Goal: Transaction & Acquisition: Purchase product/service

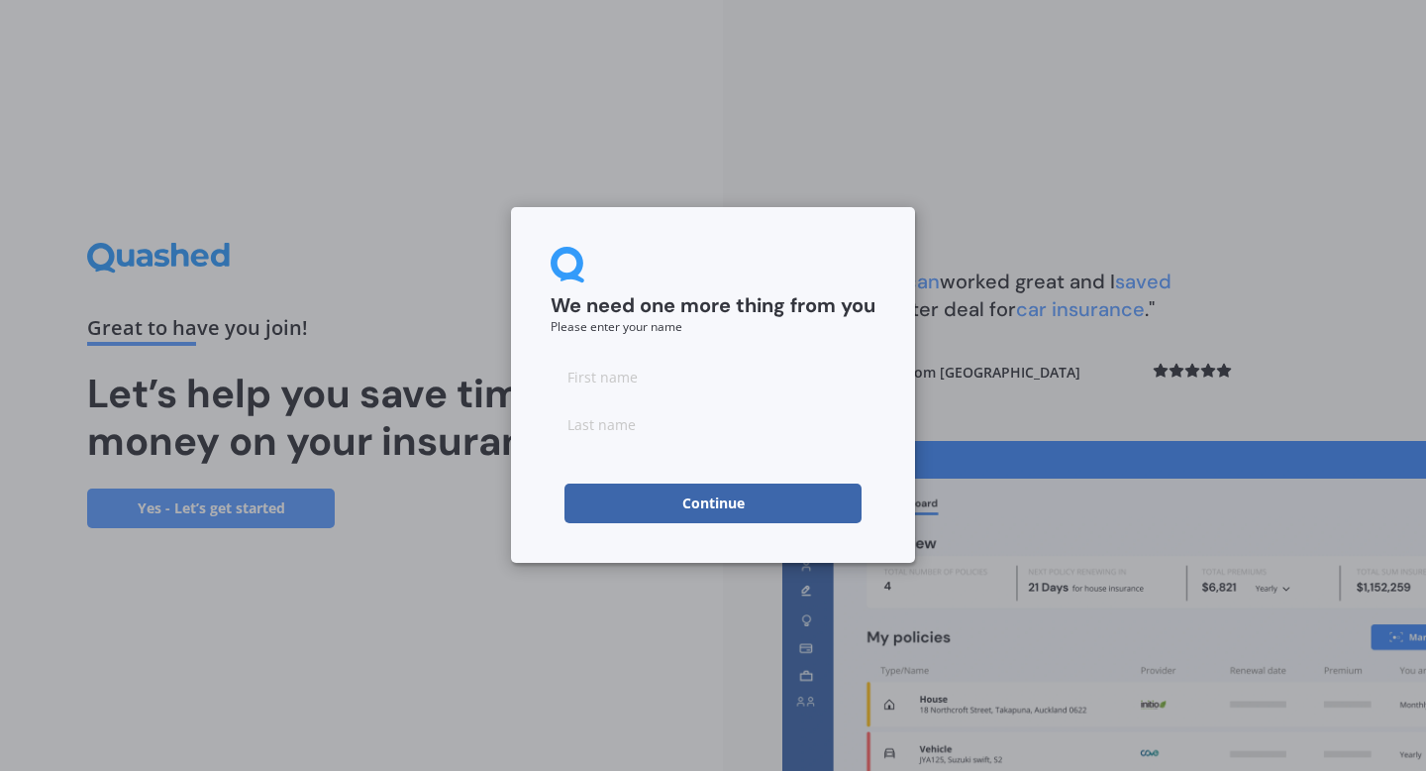
click at [581, 376] on input at bounding box center [713, 377] width 325 height 40
type input "[PERSON_NAME]"
click button "Continue" at bounding box center [713, 503] width 297 height 40
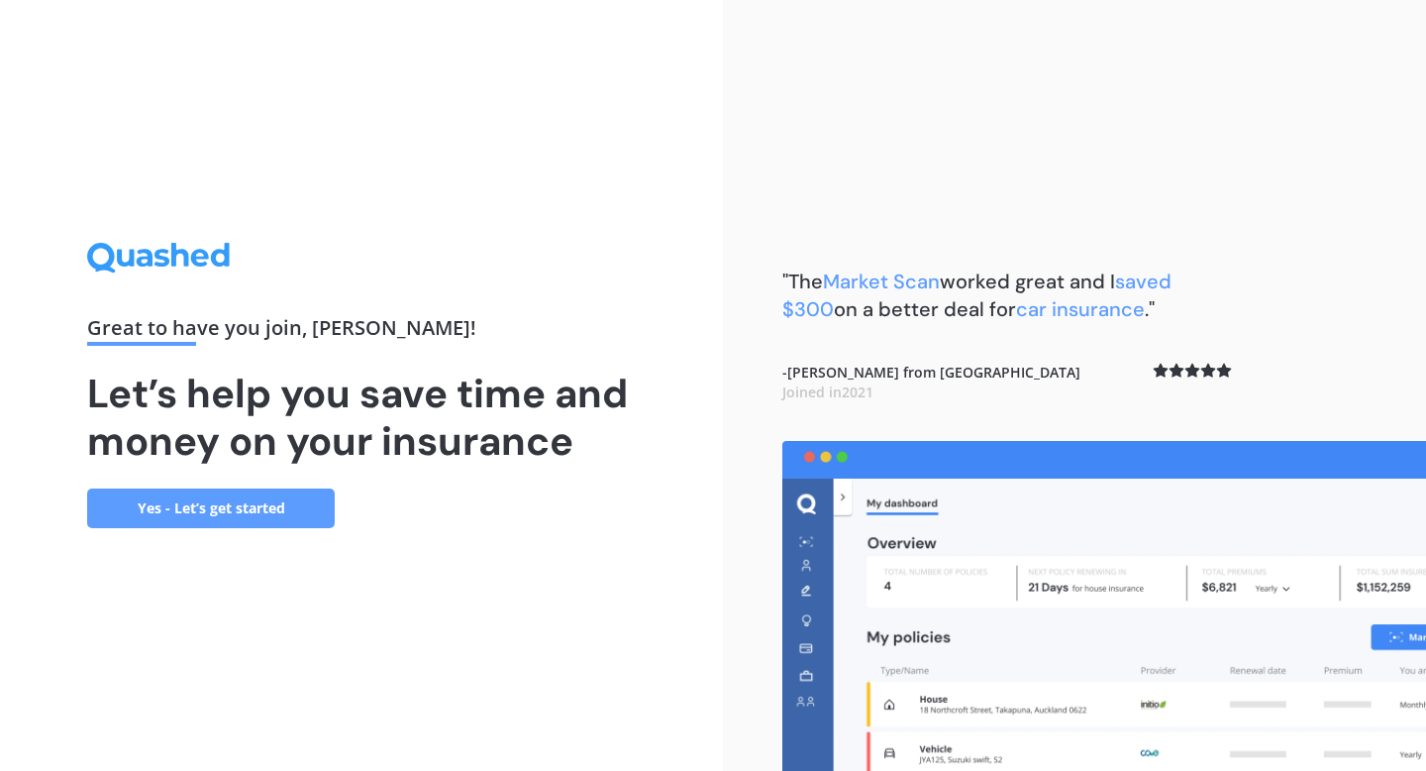
click at [244, 513] on link "Yes - Let’s get started" at bounding box center [211, 508] width 248 height 40
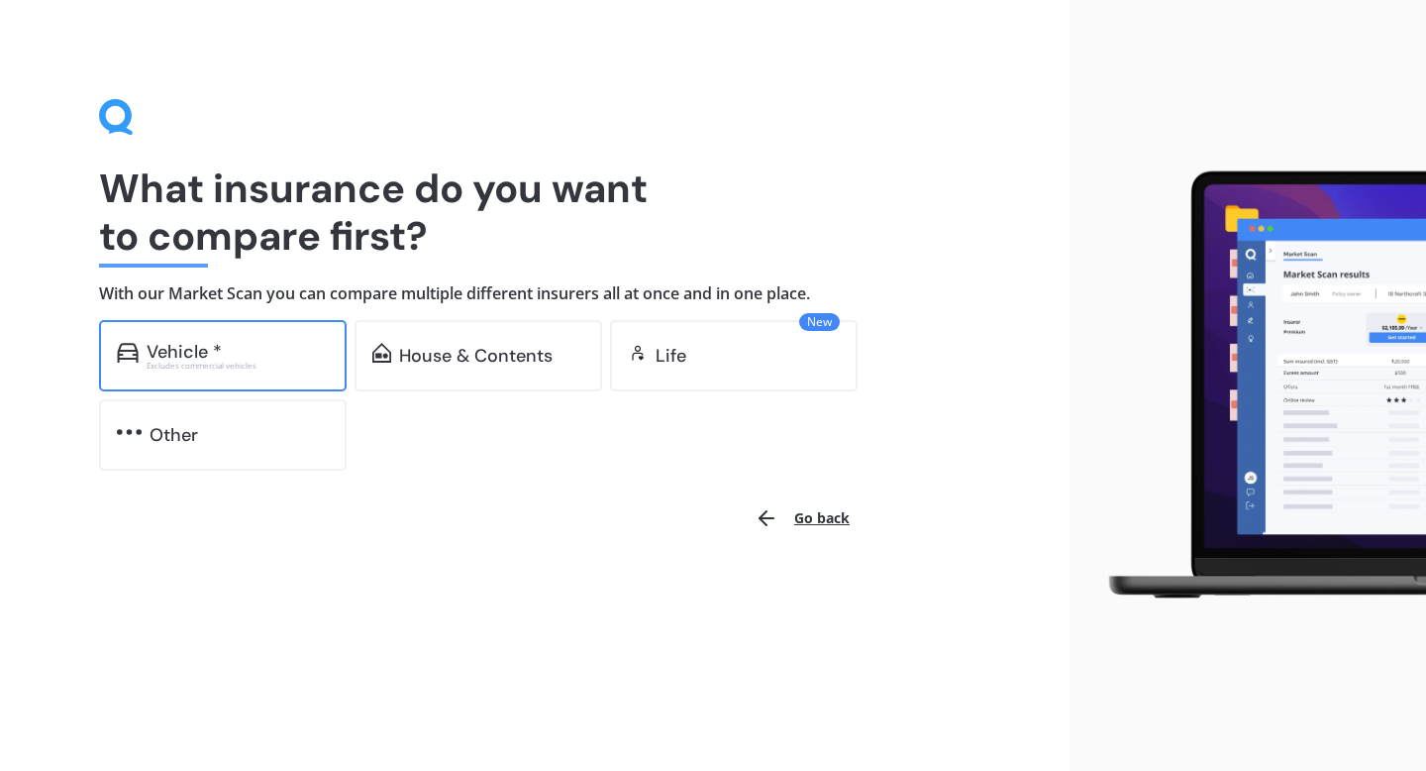
click at [274, 365] on div "Excludes commercial vehicles" at bounding box center [238, 365] width 182 height 8
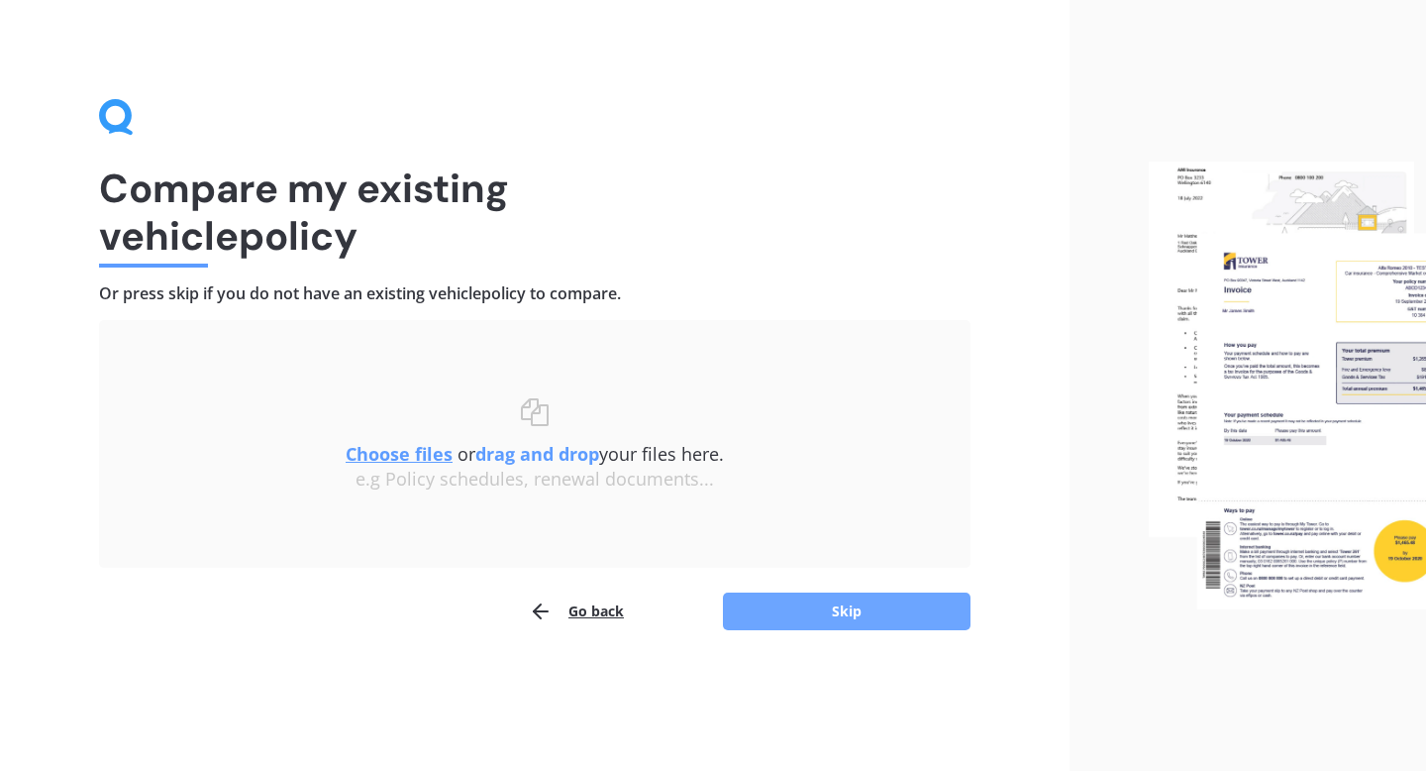
click at [763, 619] on button "Skip" at bounding box center [847, 611] width 248 height 38
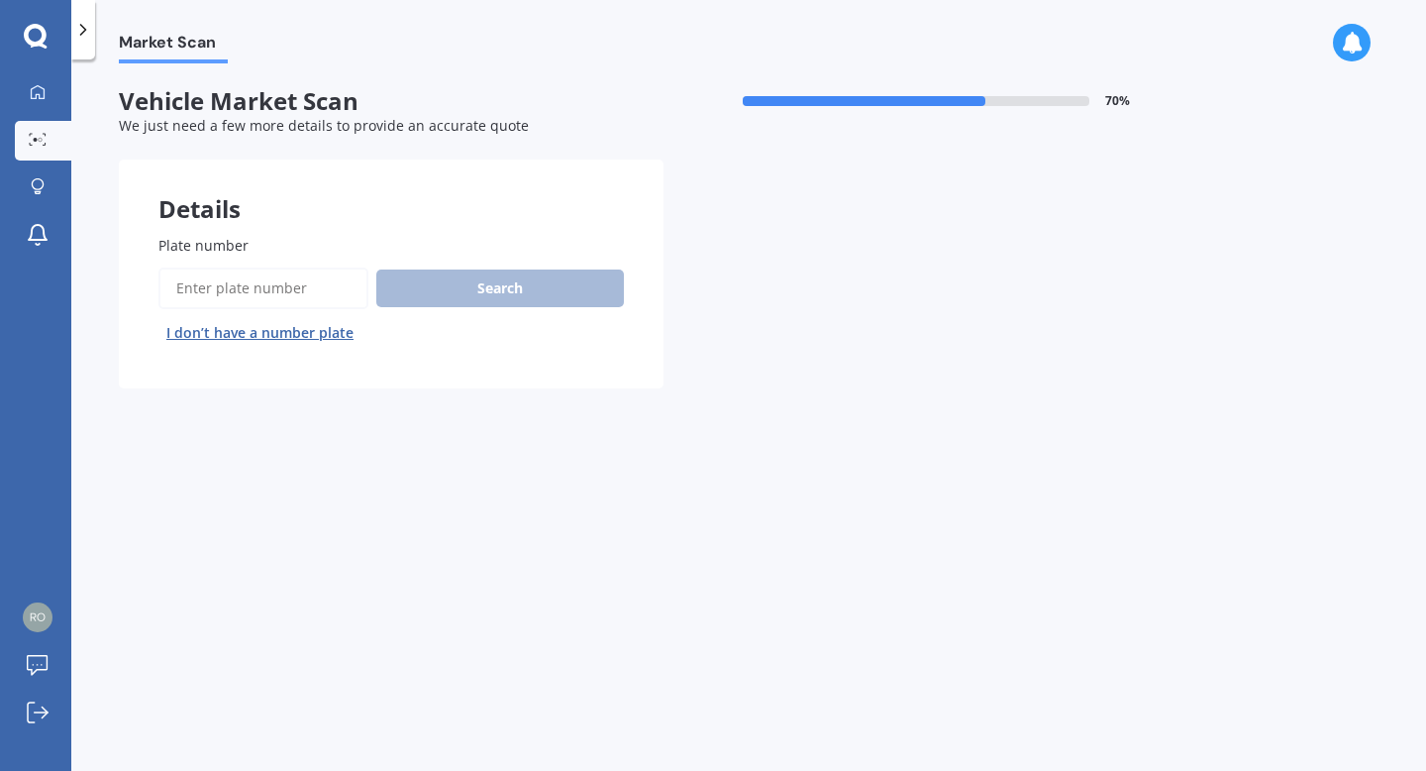
click at [337, 288] on input "Plate number" at bounding box center [263, 288] width 210 height 42
type input "KWC67"
click at [416, 285] on button "Search" at bounding box center [500, 288] width 248 height 38
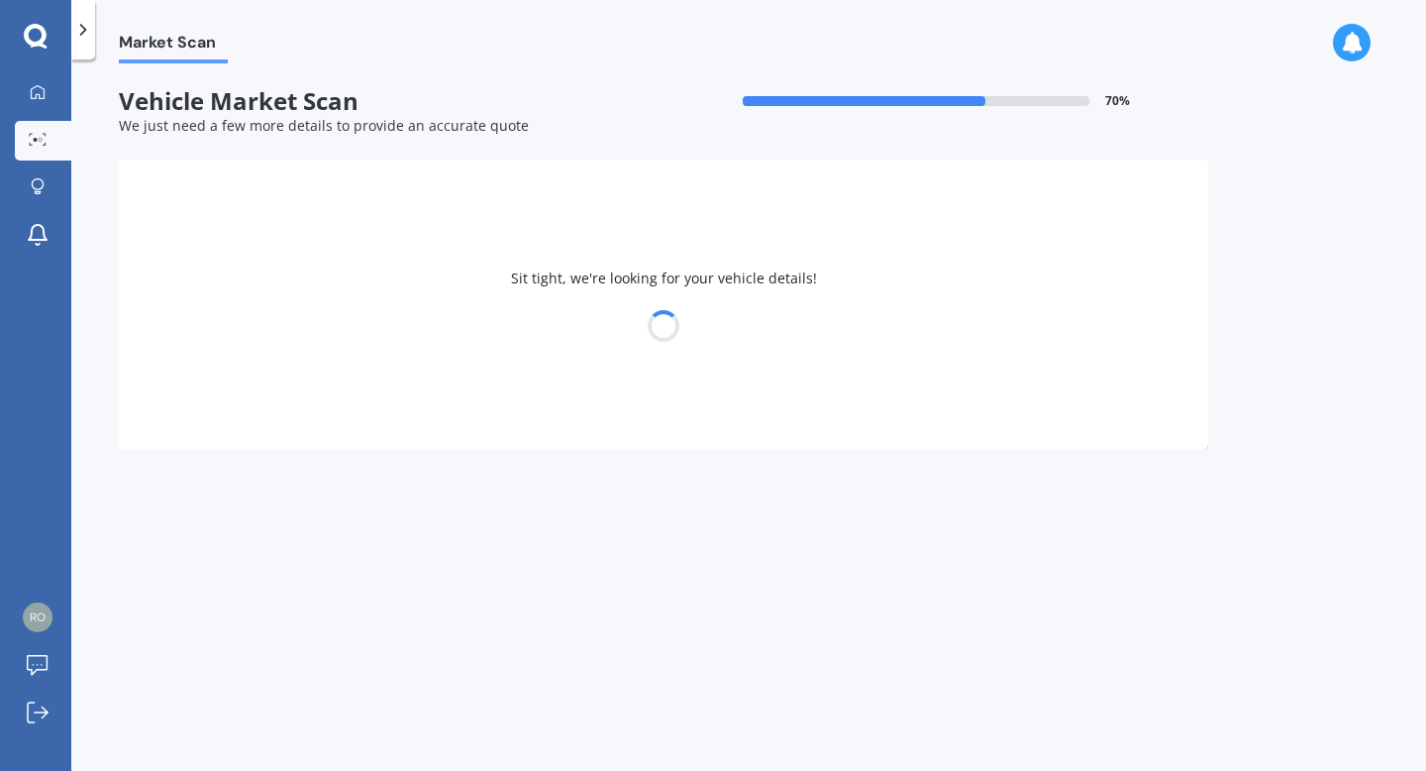
select select "HONDA"
select select "HR-V"
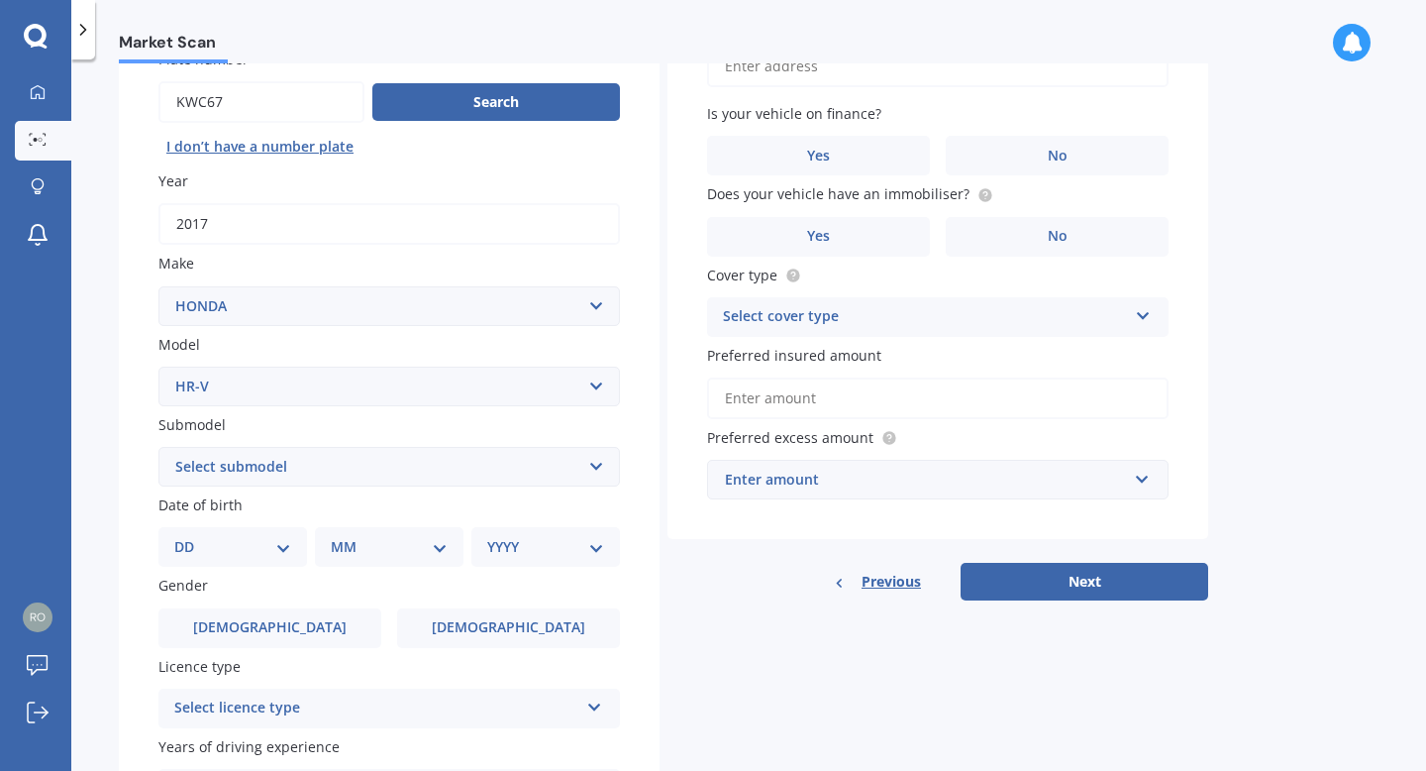
scroll to position [221, 0]
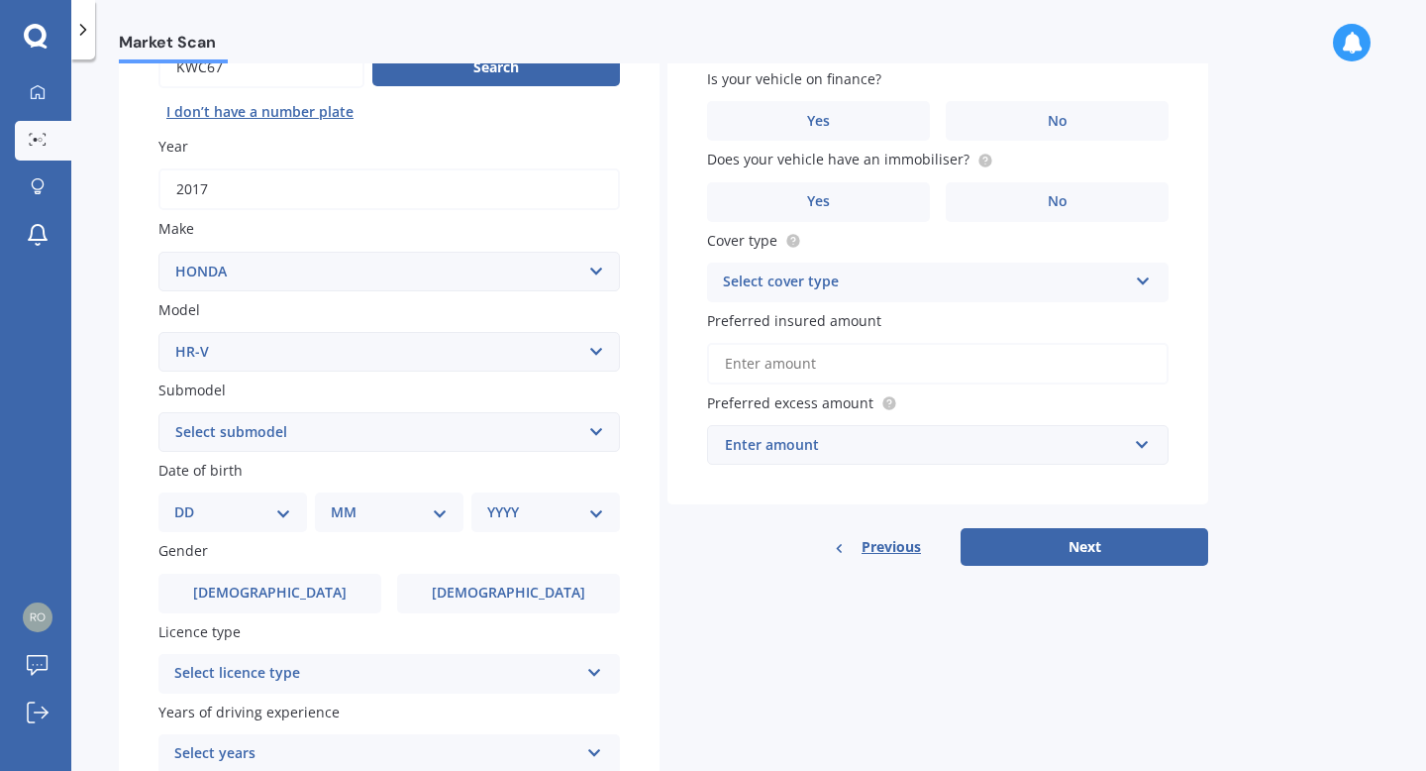
click at [285, 519] on select "DD 01 02 03 04 05 06 07 08 09 10 11 12 13 14 15 16 17 18 19 20 21 22 23 24 25 2…" at bounding box center [232, 512] width 117 height 22
select select "08"
click at [190, 504] on select "DD 01 02 03 04 05 06 07 08 09 10 11 12 13 14 15 16 17 18 19 20 21 22 23 24 25 2…" at bounding box center [232, 512] width 117 height 22
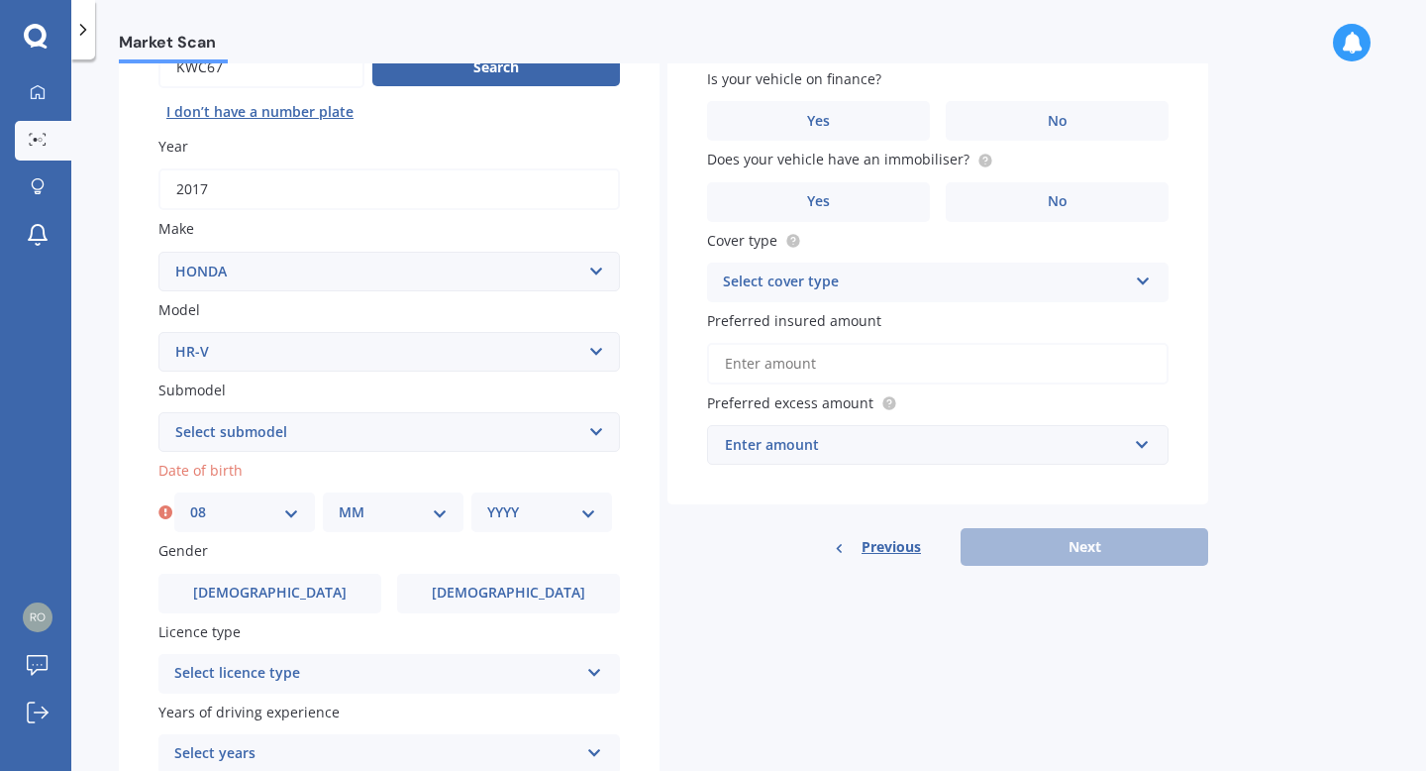
click at [431, 517] on select "MM 01 02 03 04 05 06 07 08 09 10 11 12" at bounding box center [393, 512] width 109 height 22
select select "05"
click at [339, 504] on select "MM 01 02 03 04 05 06 07 08 09 10 11 12" at bounding box center [393, 512] width 109 height 22
click at [584, 518] on select "YYYY 2025 2024 2023 2022 2021 2020 2019 2018 2017 2016 2015 2014 2013 2012 2011…" at bounding box center [541, 512] width 109 height 22
select select "1993"
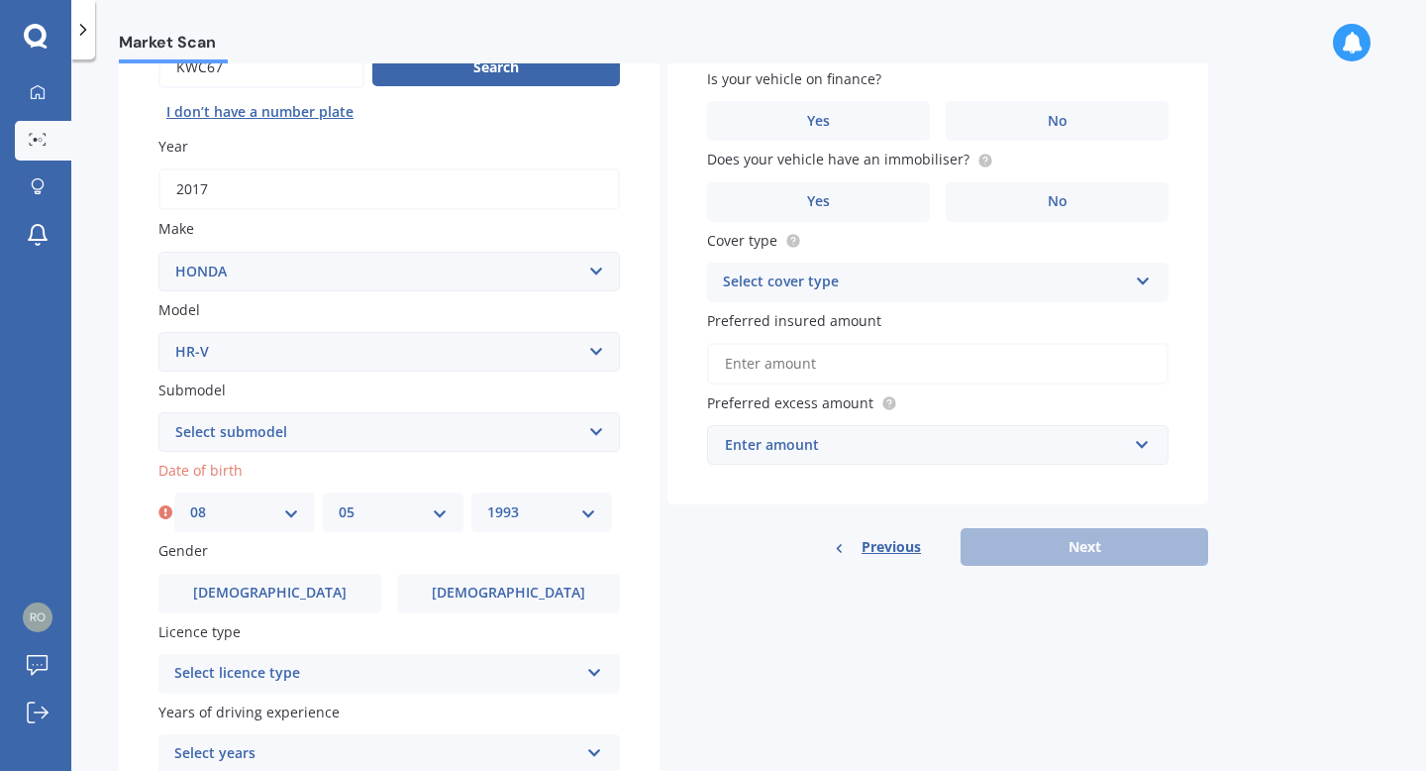
click at [487, 504] on select "YYYY 2025 2024 2023 2022 2021 2020 2019 2018 2017 2016 2015 2014 2013 2012 2011…" at bounding box center [541, 512] width 109 height 22
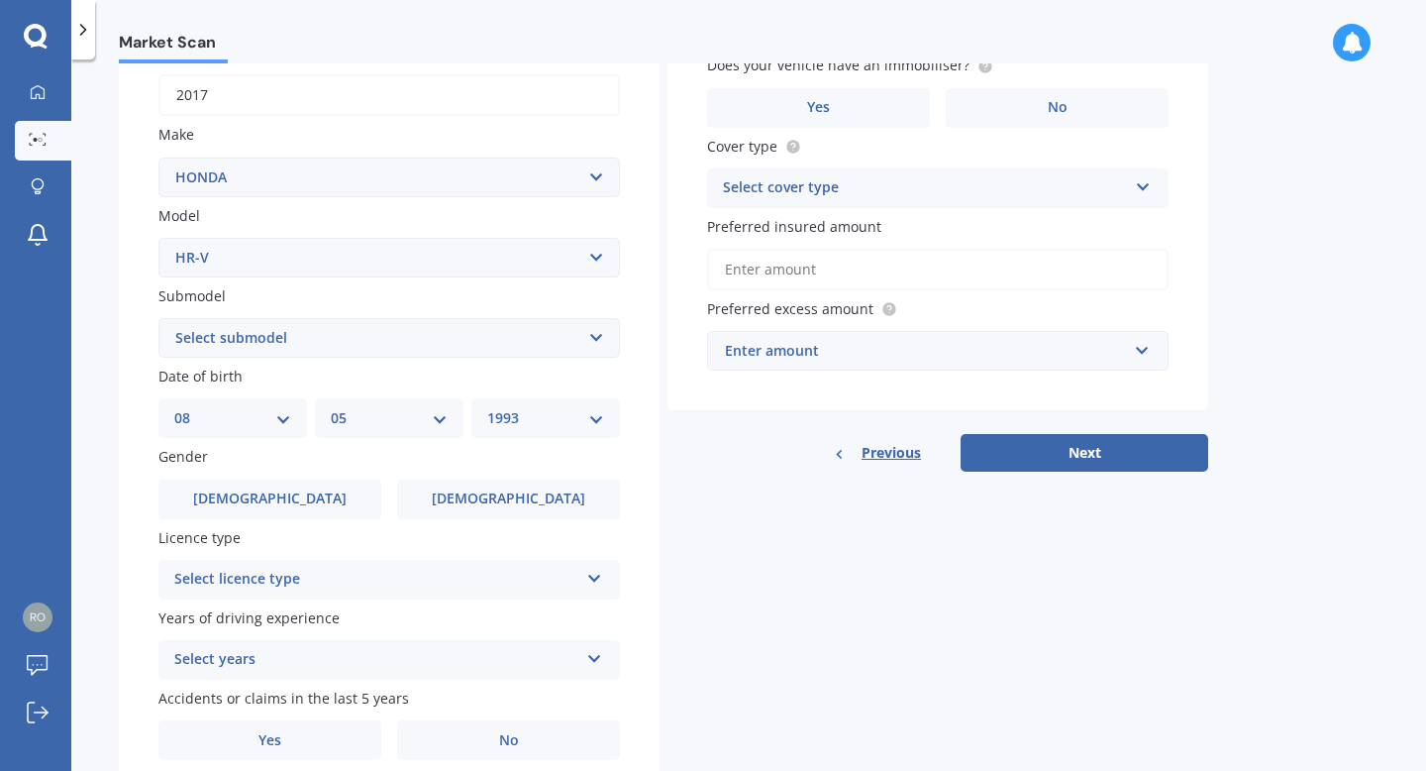
scroll to position [317, 0]
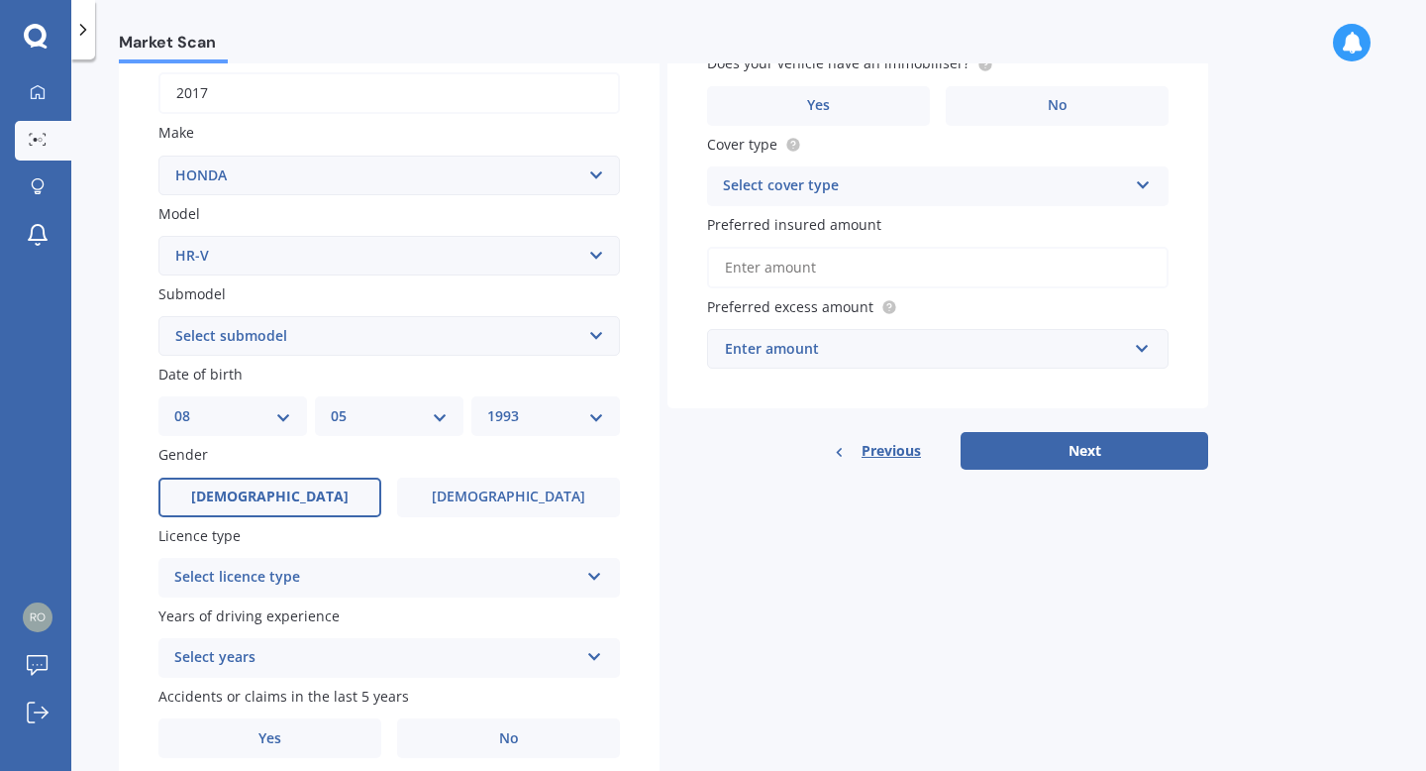
click at [347, 501] on label "[DEMOGRAPHIC_DATA]" at bounding box center [269, 497] width 223 height 40
click at [0, 0] on input "[DEMOGRAPHIC_DATA]" at bounding box center [0, 0] width 0 height 0
click at [554, 584] on div "Select licence type" at bounding box center [376, 578] width 404 height 24
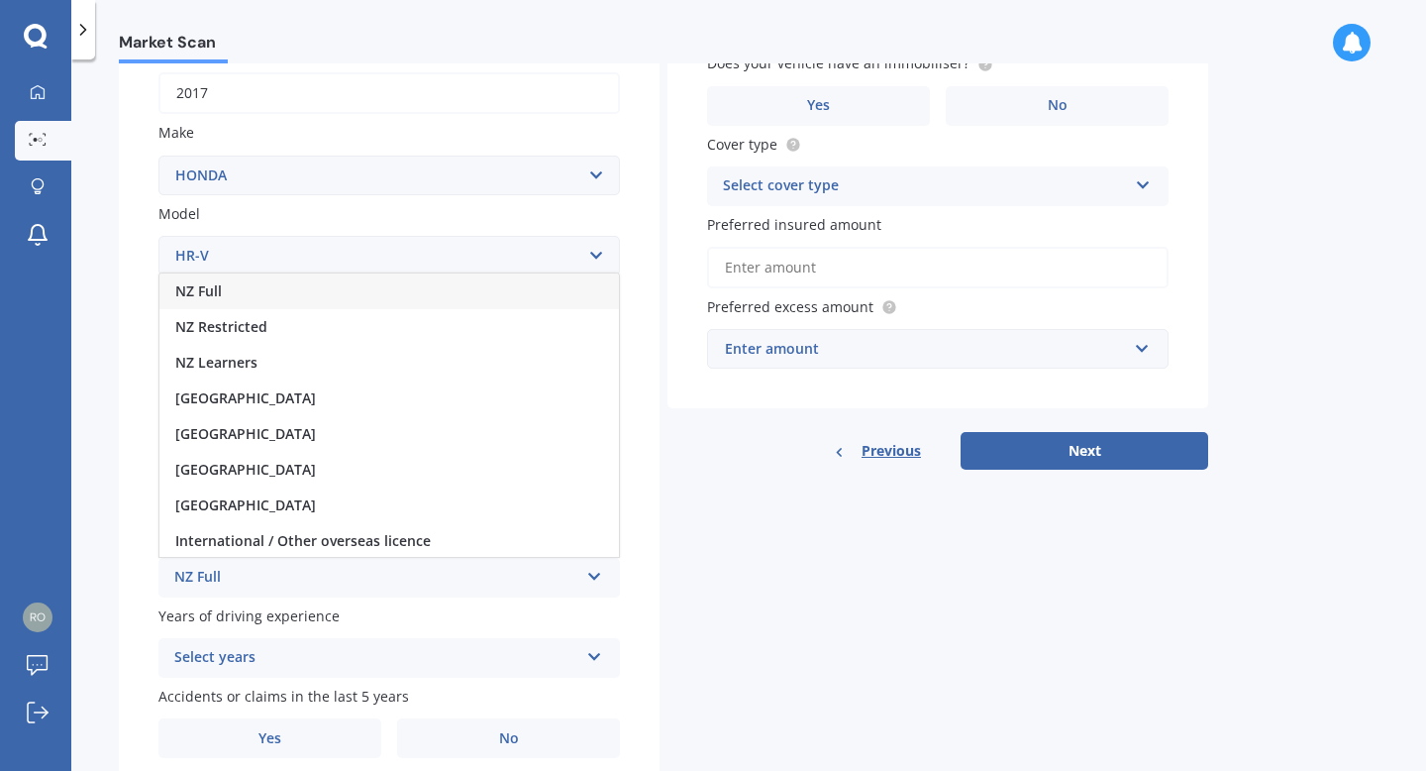
click at [288, 299] on div "NZ Full" at bounding box center [389, 291] width 460 height 36
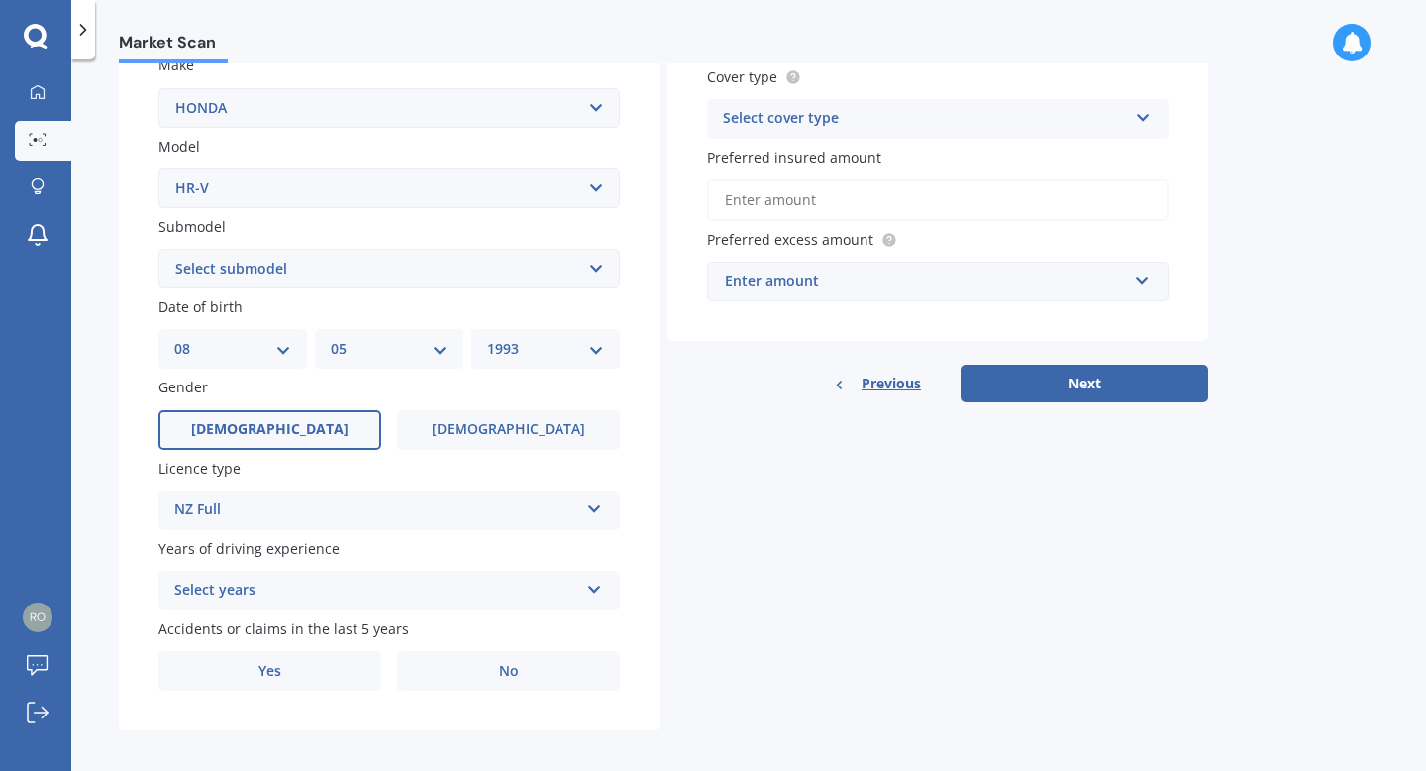
scroll to position [400, 0]
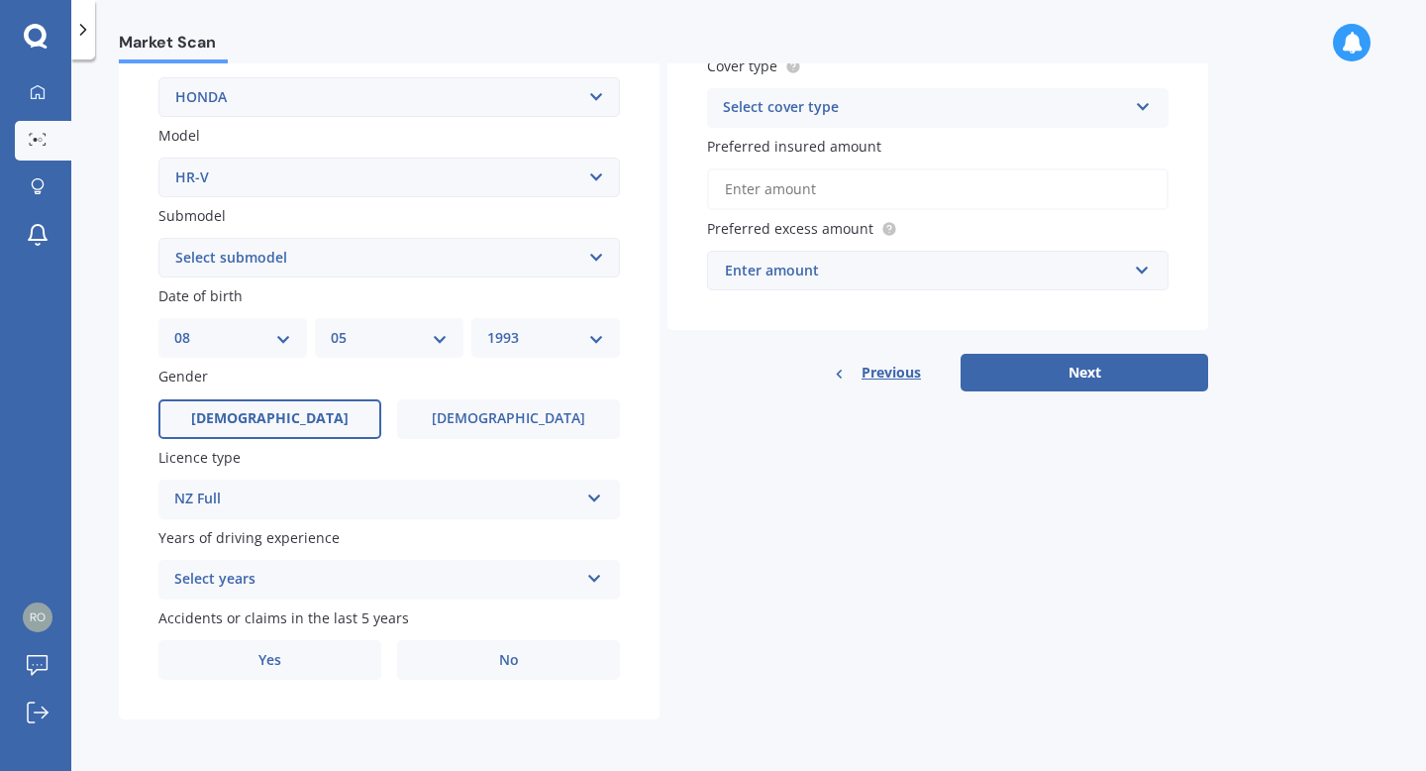
click at [599, 586] on div "Select years 5 or more years 4 years 3 years 2 years 1 year" at bounding box center [389, 580] width 462 height 40
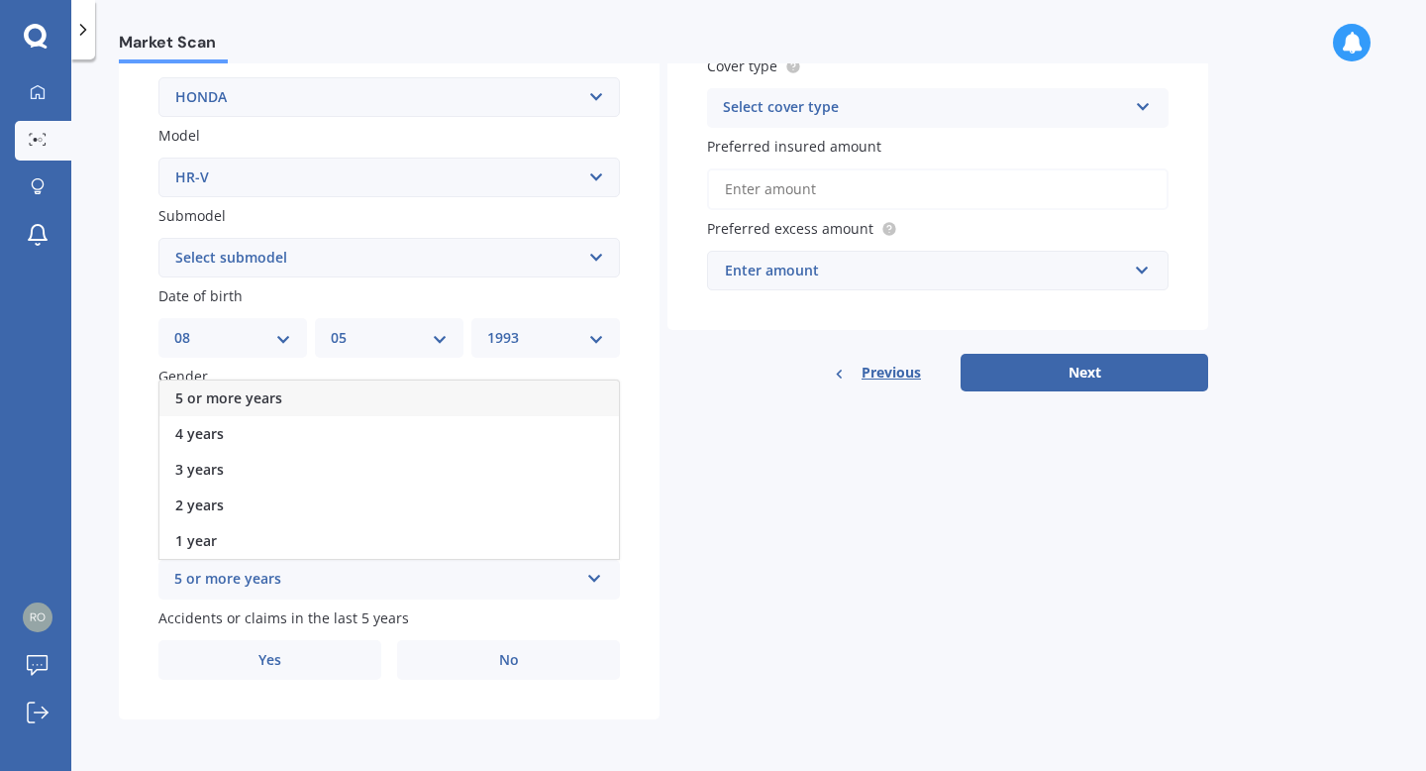
click at [353, 401] on div "5 or more years" at bounding box center [389, 398] width 460 height 36
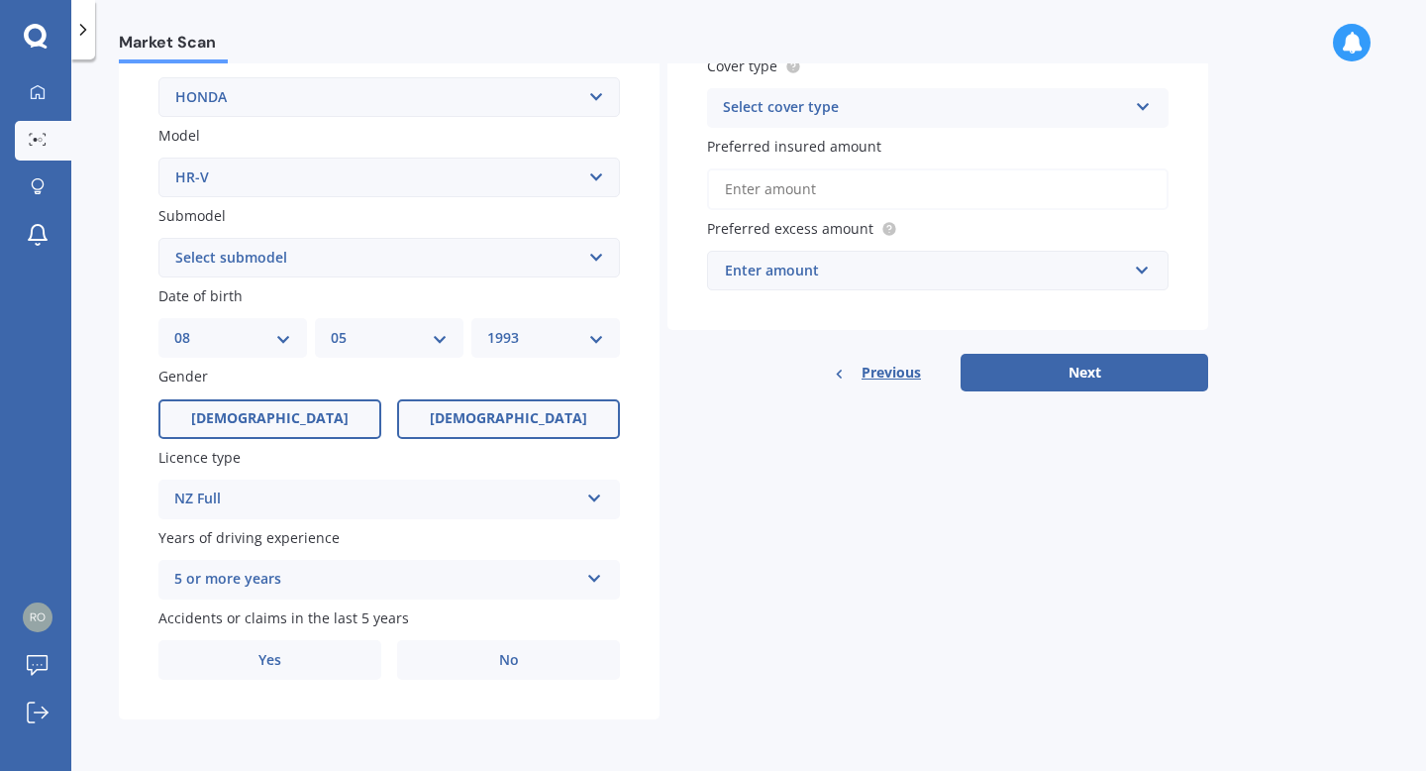
click at [490, 410] on span "[DEMOGRAPHIC_DATA]" at bounding box center [508, 418] width 157 height 17
click at [0, 0] on input "[DEMOGRAPHIC_DATA]" at bounding box center [0, 0] width 0 height 0
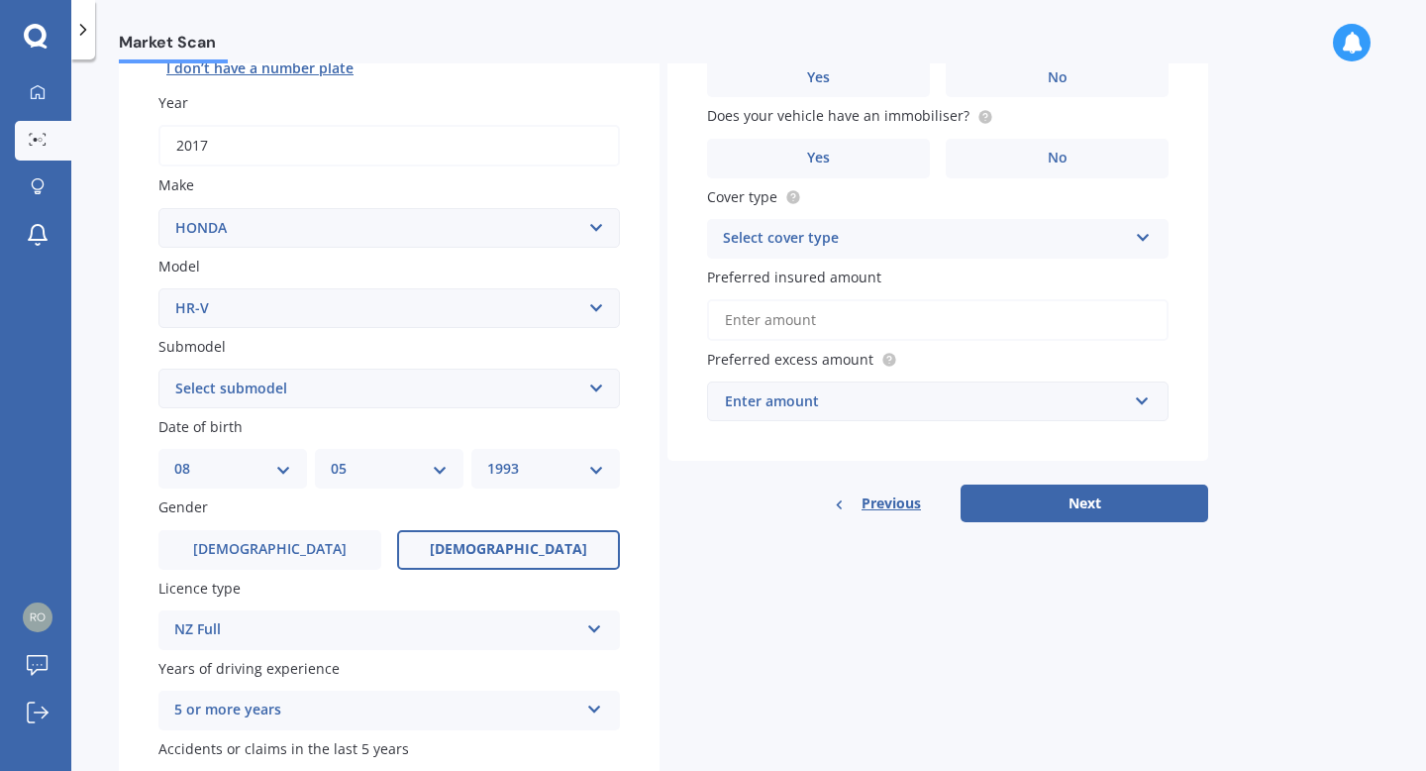
scroll to position [296, 0]
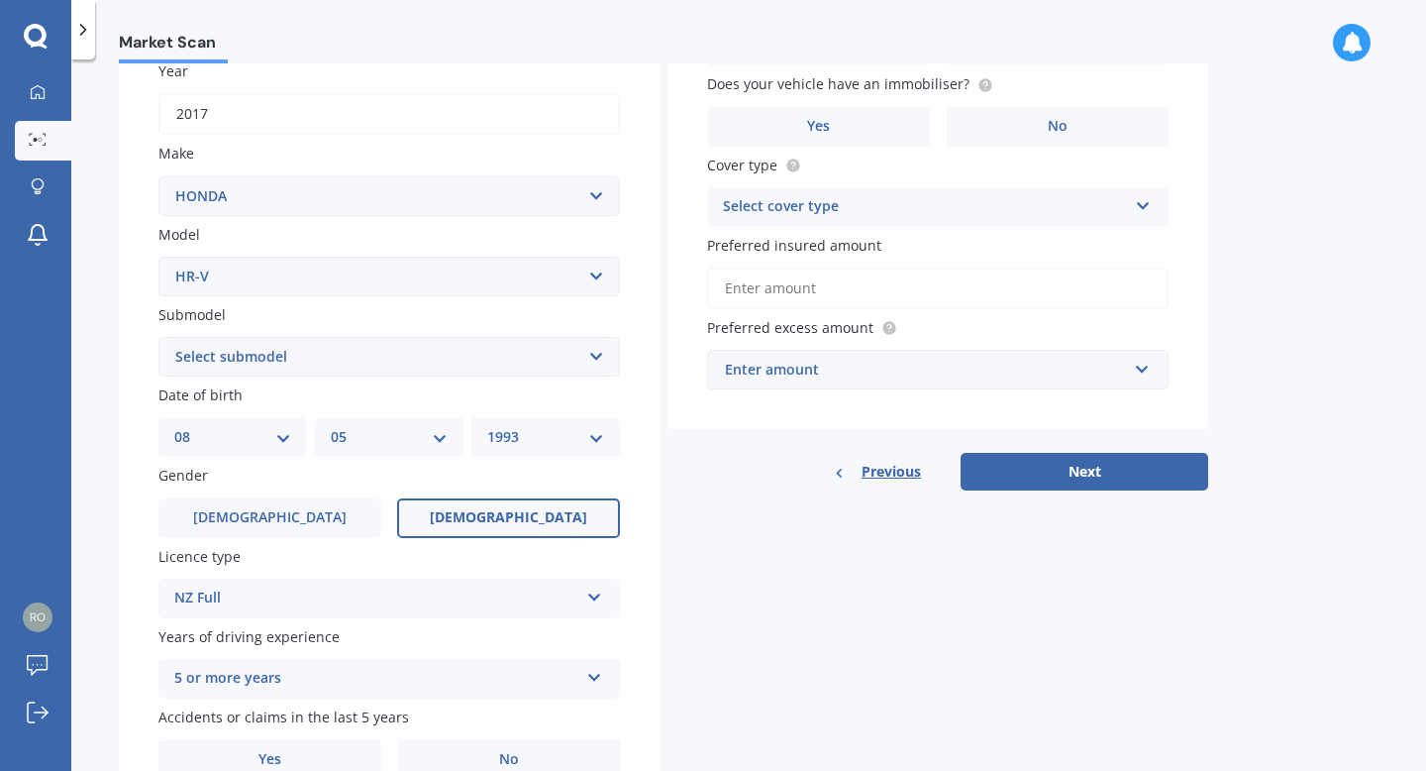
click at [286, 444] on select "DD 01 02 03 04 05 06 07 08 09 10 11 12 13 14 15 16 17 18 19 20 21 22 23 24 25 2…" at bounding box center [232, 437] width 117 height 22
select select "28"
click at [174, 429] on select "DD 01 02 03 04 05 06 07 08 09 10 11 12 13 14 15 16 17 18 19 20 21 22 23 24 25 2…" at bounding box center [232, 437] width 117 height 22
click at [415, 441] on select "MM 01 02 03 04 05 06 07 08 09 10 11 12" at bounding box center [389, 437] width 117 height 22
select select "11"
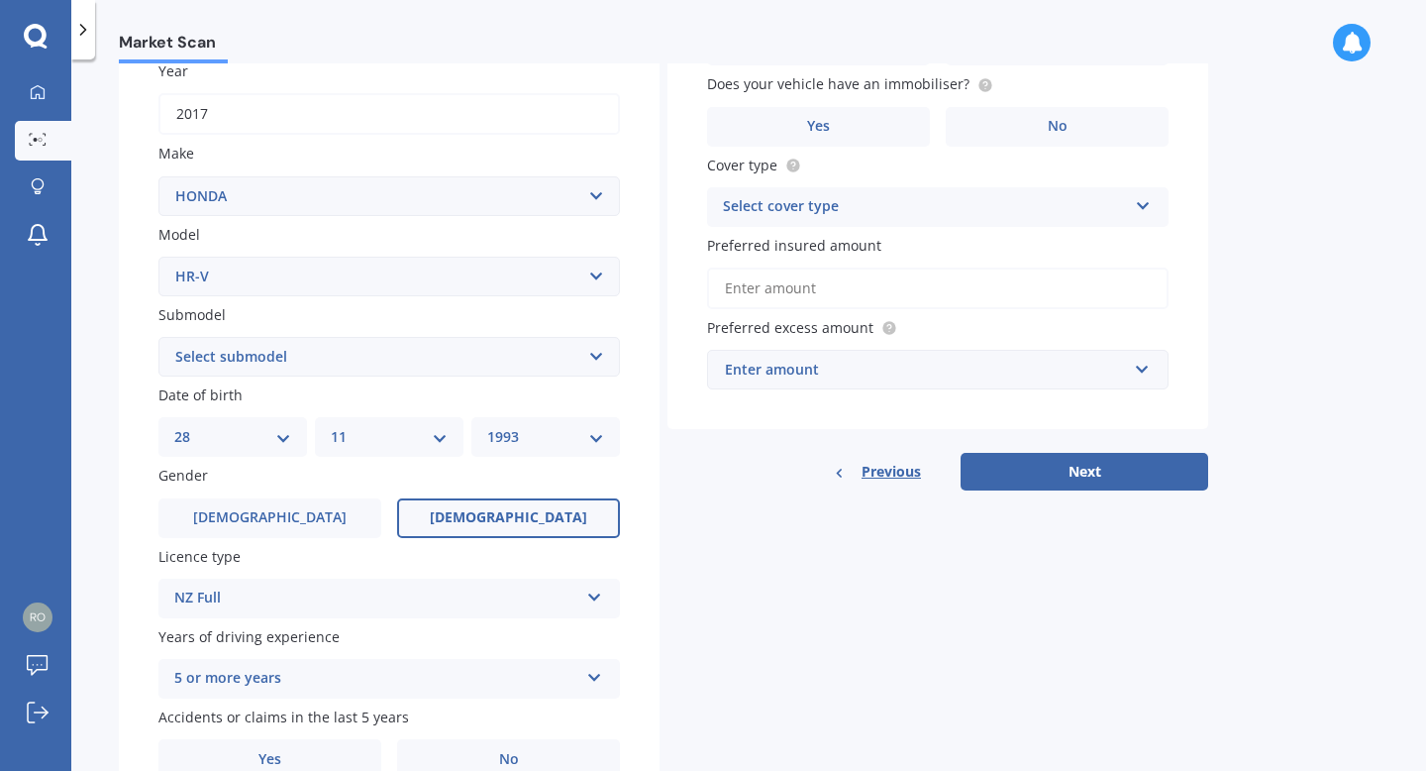
click at [331, 429] on select "MM 01 02 03 04 05 06 07 08 09 10 11 12" at bounding box center [389, 437] width 117 height 22
click at [585, 448] on select "YYYY 2025 2024 2023 2022 2021 2020 2019 2018 2017 2016 2015 2014 2013 2012 2011…" at bounding box center [545, 437] width 117 height 22
select select "1992"
click at [487, 429] on select "YYYY 2025 2024 2023 2022 2021 2020 2019 2018 2017 2016 2015 2014 2013 2012 2011…" at bounding box center [545, 437] width 117 height 22
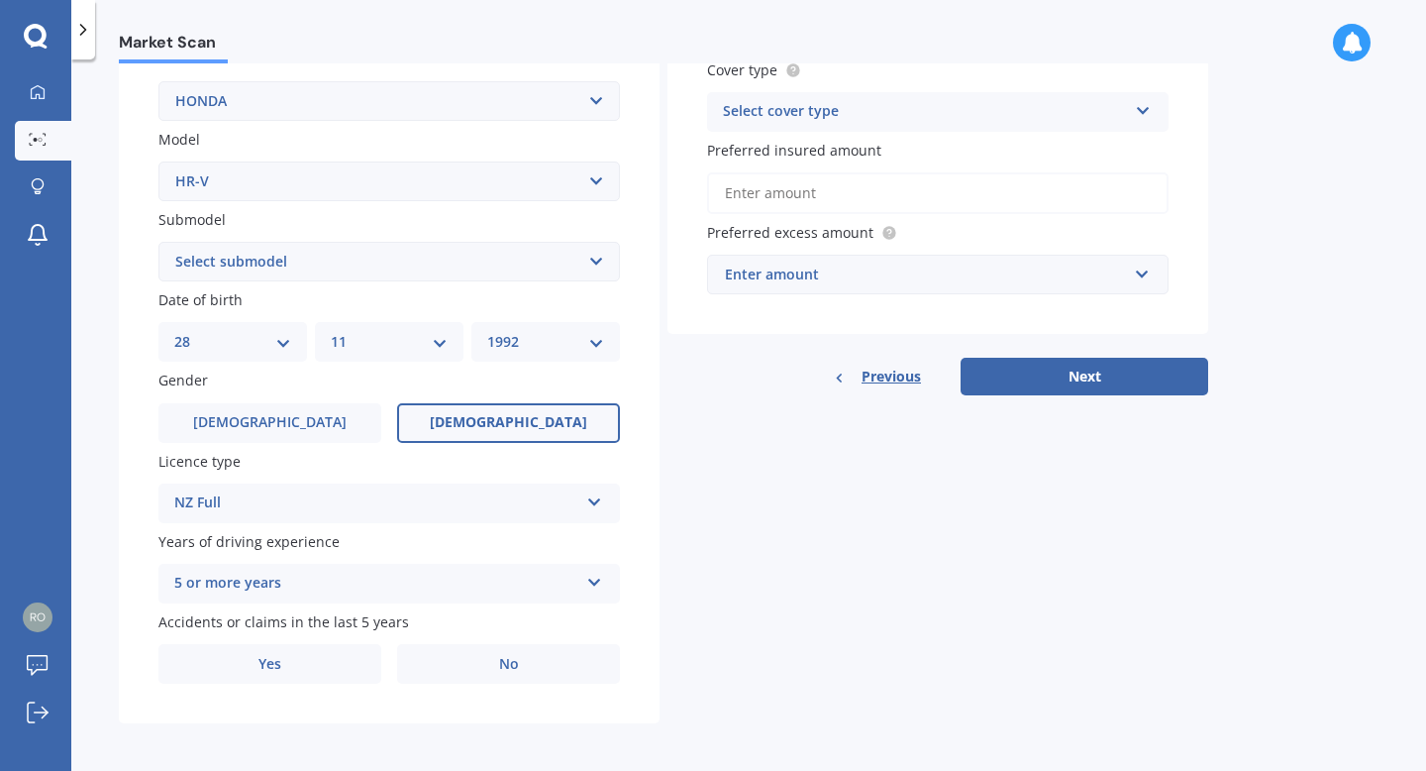
scroll to position [400, 0]
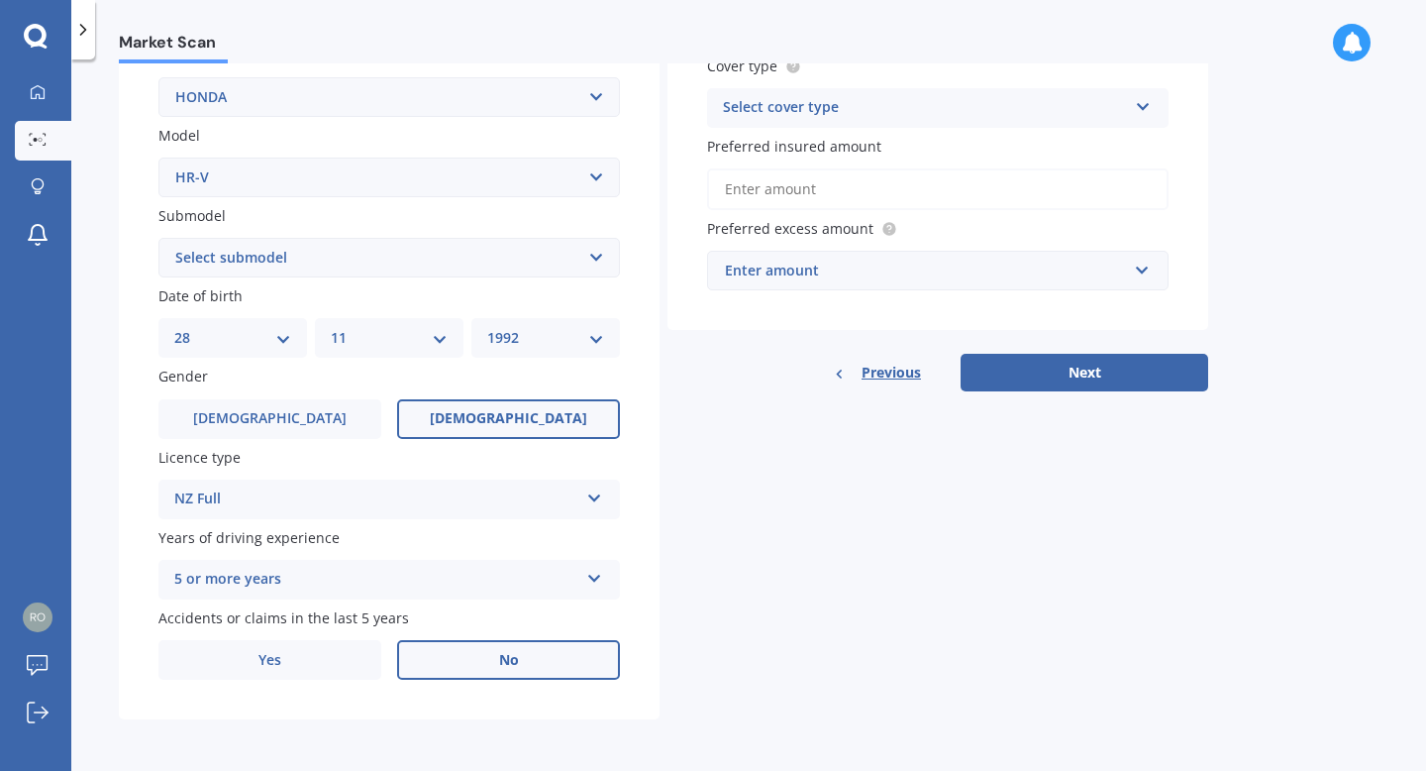
click at [467, 666] on label "No" at bounding box center [508, 660] width 223 height 40
click at [0, 0] on input "No" at bounding box center [0, 0] width 0 height 0
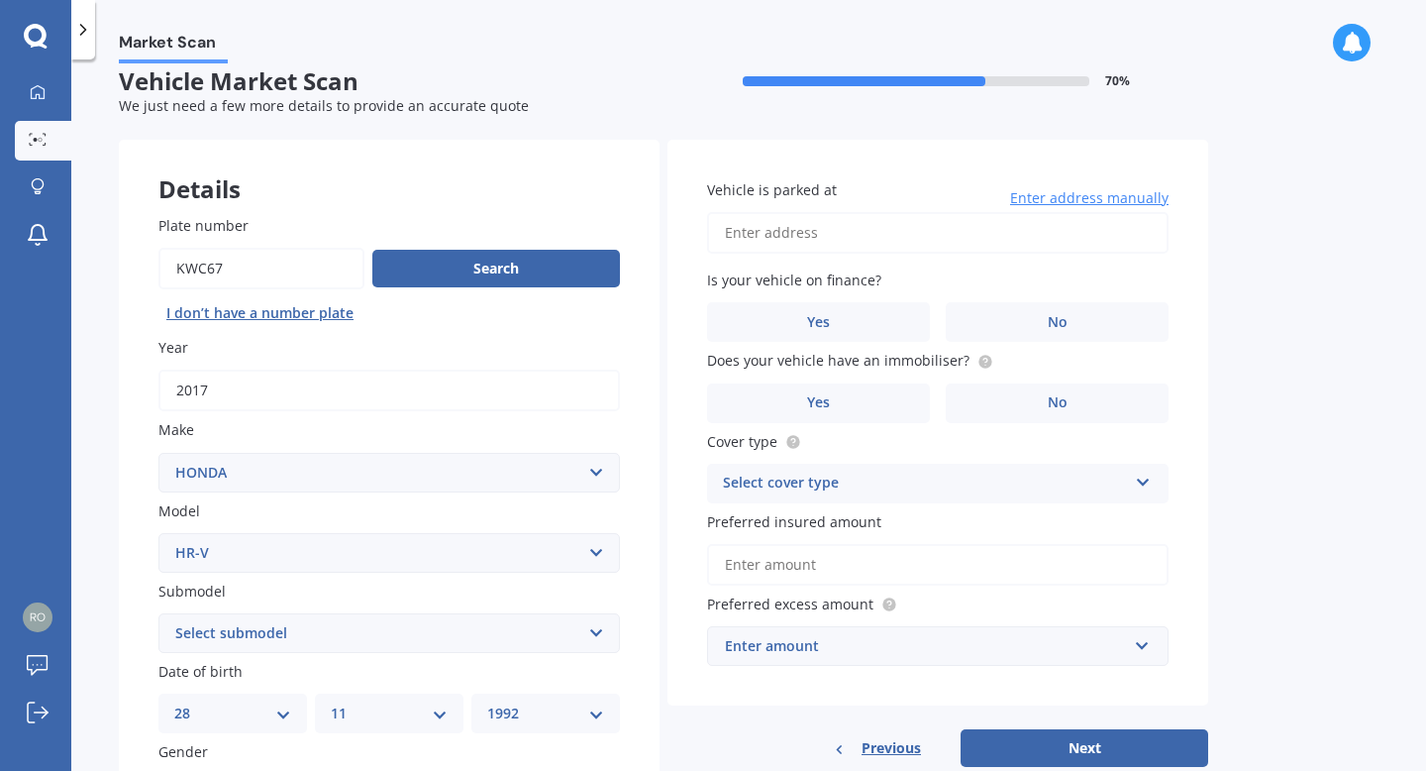
scroll to position [0, 0]
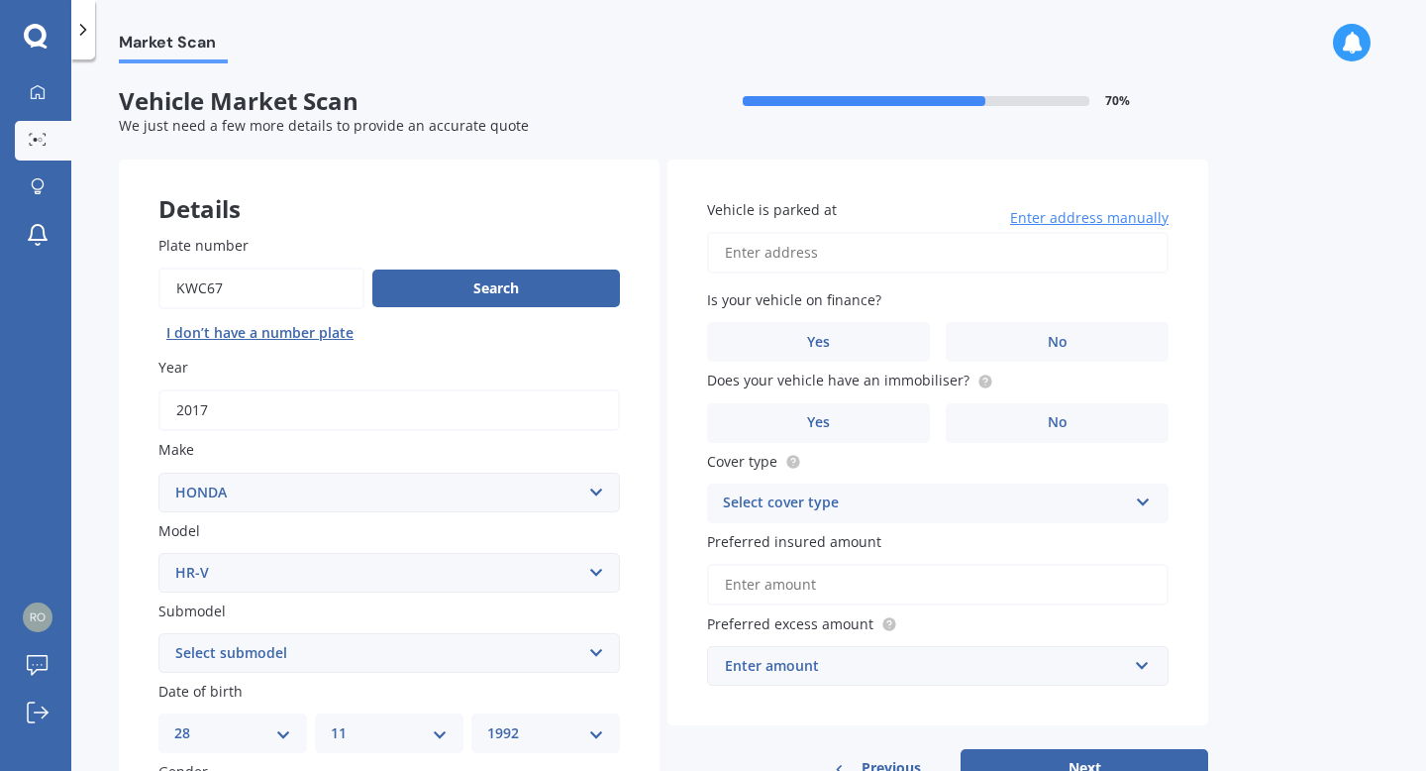
click at [869, 255] on input "Vehicle is parked at" at bounding box center [938, 253] width 462 height 42
type input "[STREET_ADDRESS][PERSON_NAME]"
click at [892, 351] on label "Yes" at bounding box center [818, 342] width 223 height 40
click at [0, 0] on input "Yes" at bounding box center [0, 0] width 0 height 0
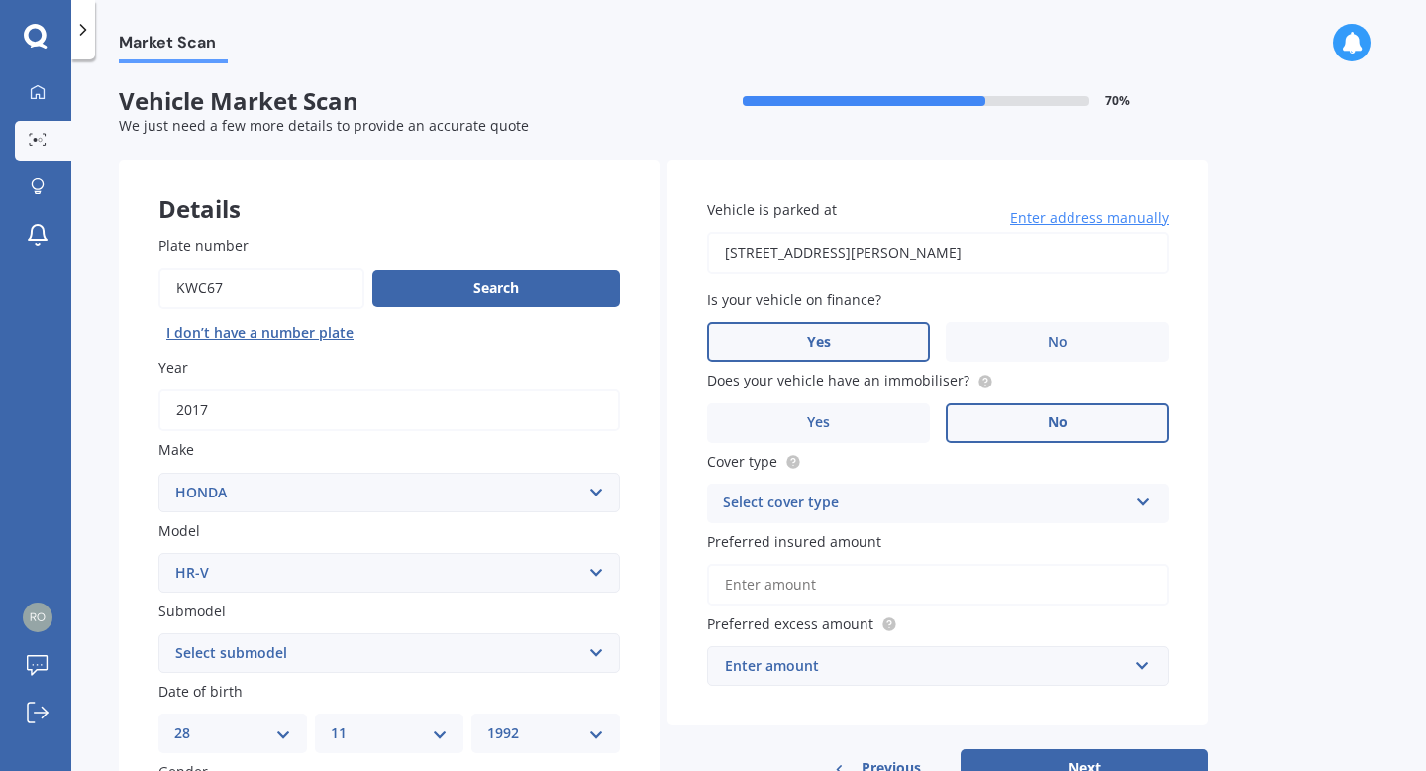
click at [1014, 418] on label "No" at bounding box center [1057, 423] width 223 height 40
click at [0, 0] on input "No" at bounding box center [0, 0] width 0 height 0
click at [1139, 517] on div "Select cover type Comprehensive Third Party, Fire & Theft Third Party" at bounding box center [938, 503] width 462 height 40
click at [932, 549] on div "Comprehensive" at bounding box center [938, 542] width 460 height 36
click at [896, 588] on input "Preferred insured amount" at bounding box center [938, 585] width 462 height 42
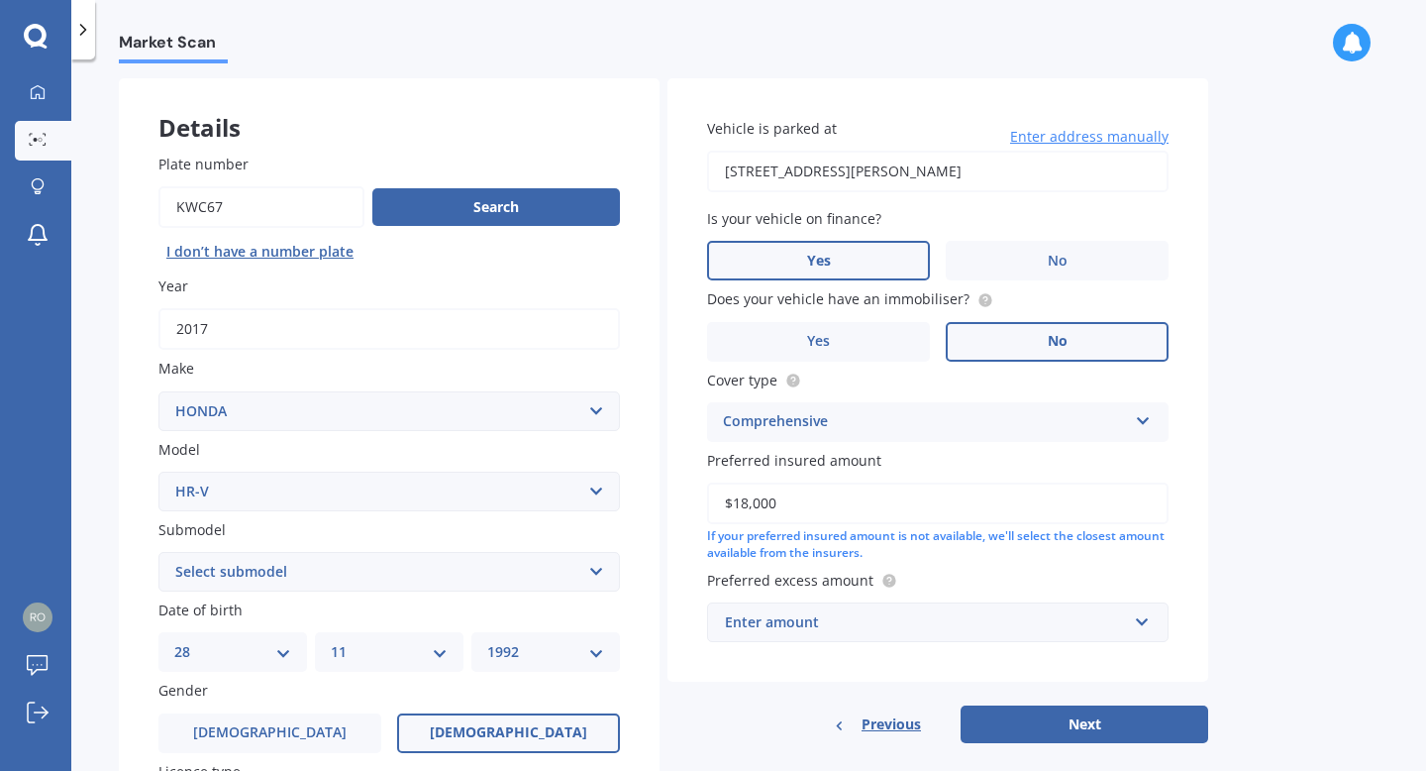
scroll to position [83, 0]
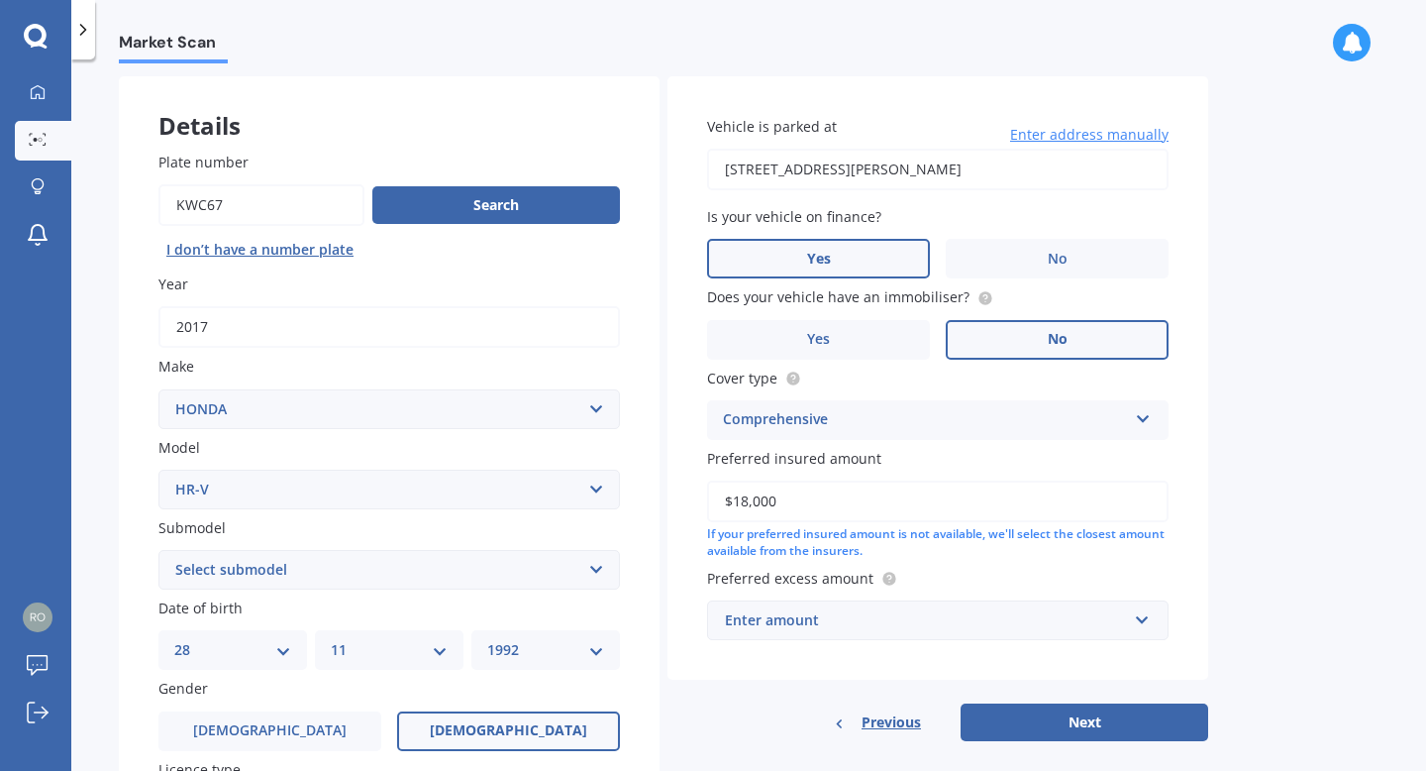
type input "$18,000"
click at [1154, 627] on div "Enter amount $100 $400 $500 $750 $1,000 $1,500 $2,000" at bounding box center [938, 620] width 462 height 40
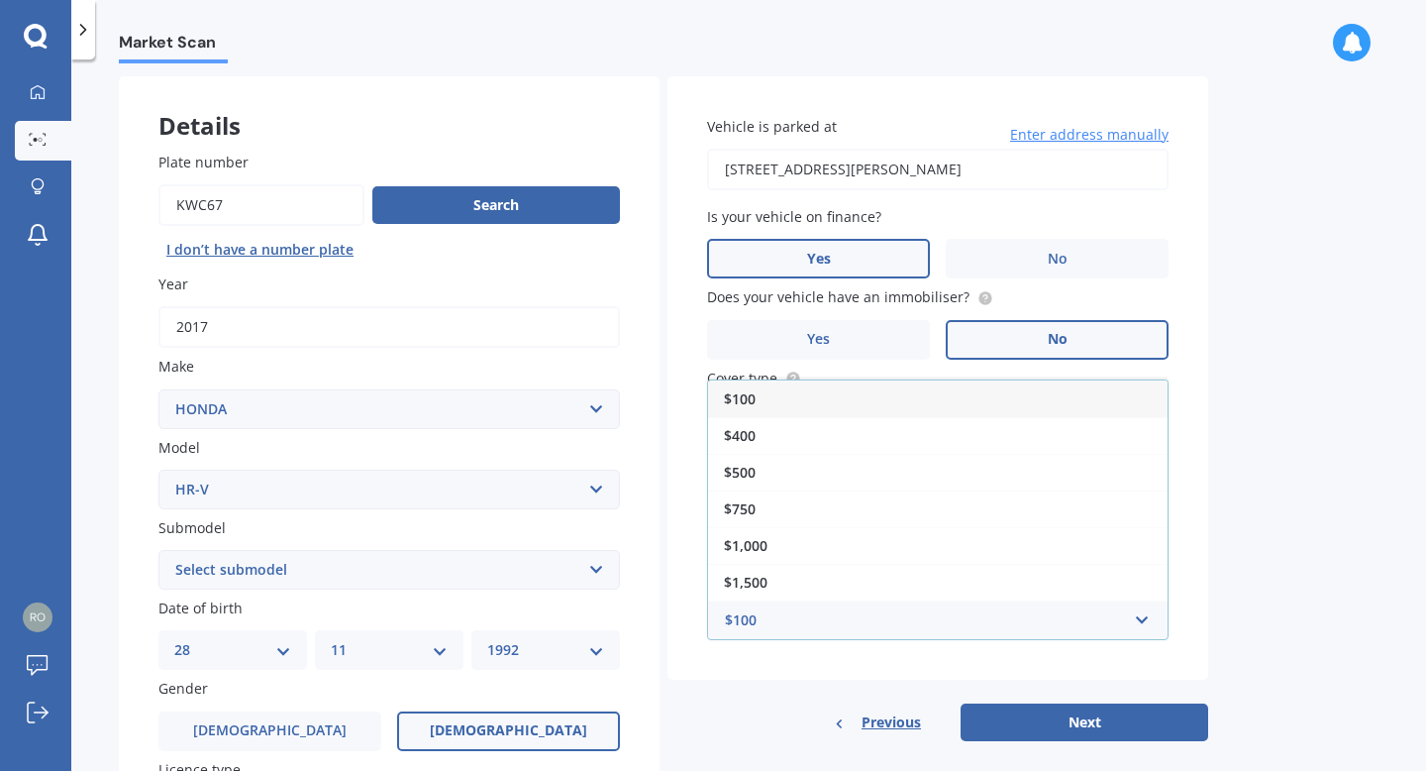
click at [890, 401] on div "$100" at bounding box center [938, 398] width 460 height 37
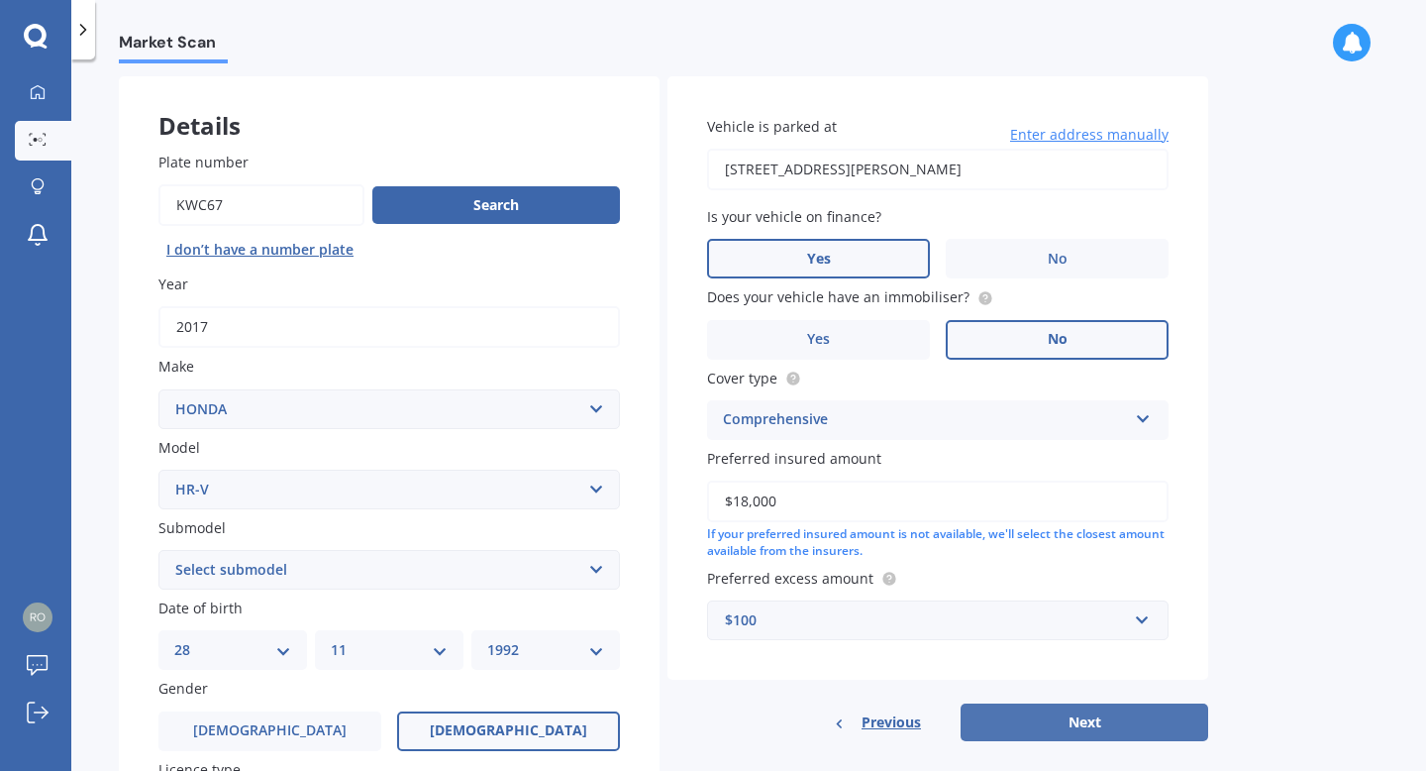
click at [1053, 726] on button "Next" at bounding box center [1085, 722] width 248 height 38
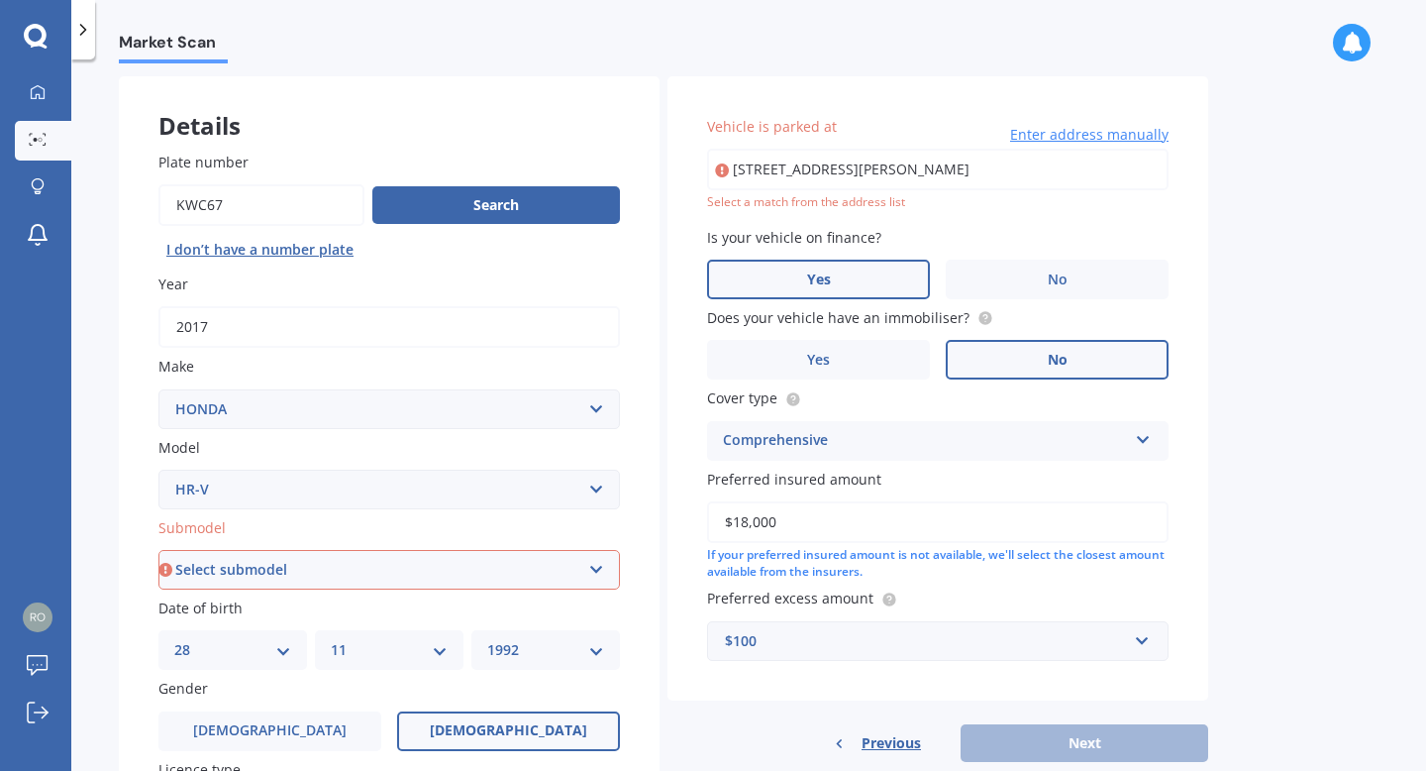
click at [1004, 161] on input "[STREET_ADDRESS][PERSON_NAME]" at bounding box center [938, 170] width 462 height 42
click at [1081, 200] on div "Select a match from the address list" at bounding box center [938, 202] width 462 height 17
click at [1037, 184] on input "[STREET_ADDRESS][PERSON_NAME]" at bounding box center [938, 170] width 462 height 42
click at [1213, 202] on div "Market Scan Vehicle Market Scan 70 % We just need a few more details to provide…" at bounding box center [748, 418] width 1355 height 711
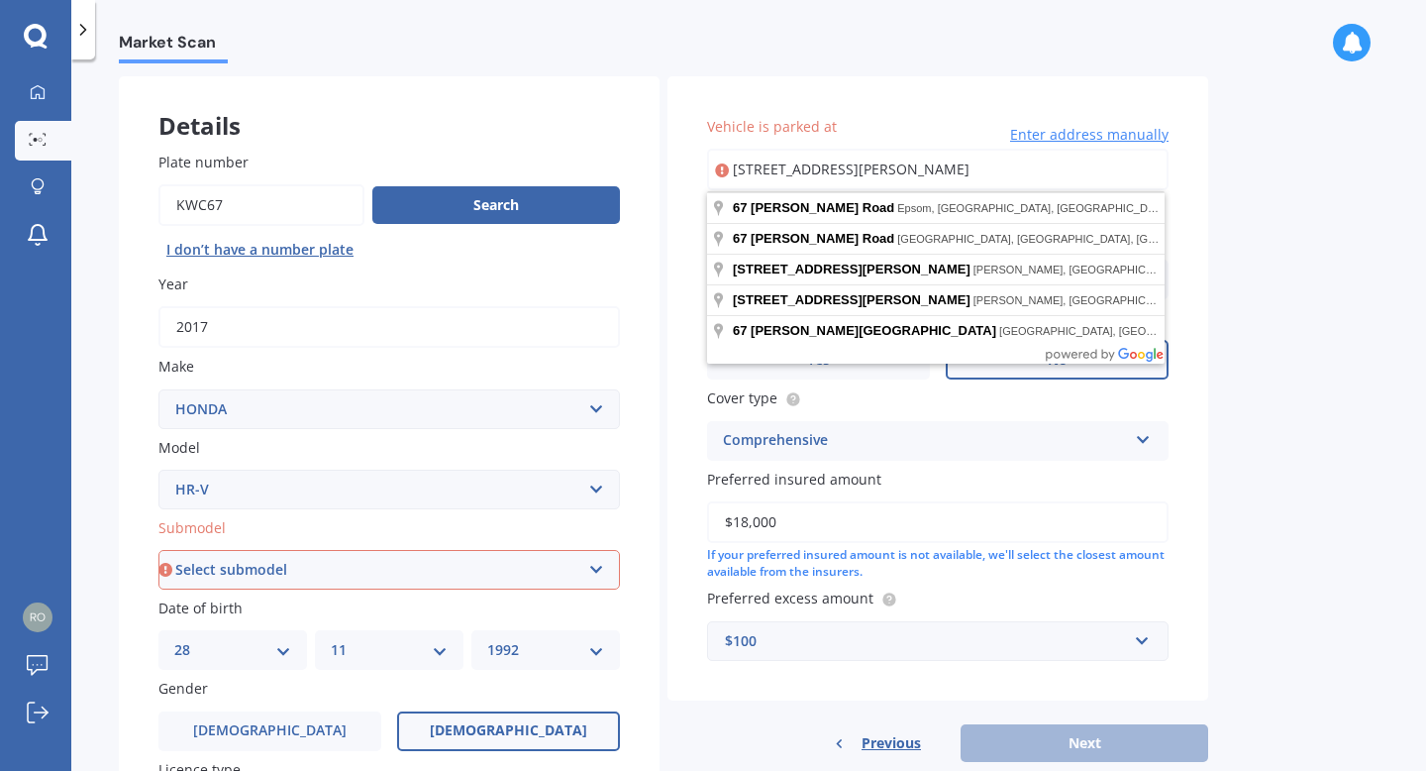
click at [953, 165] on input "[STREET_ADDRESS][PERSON_NAME]" at bounding box center [938, 170] width 462 height 42
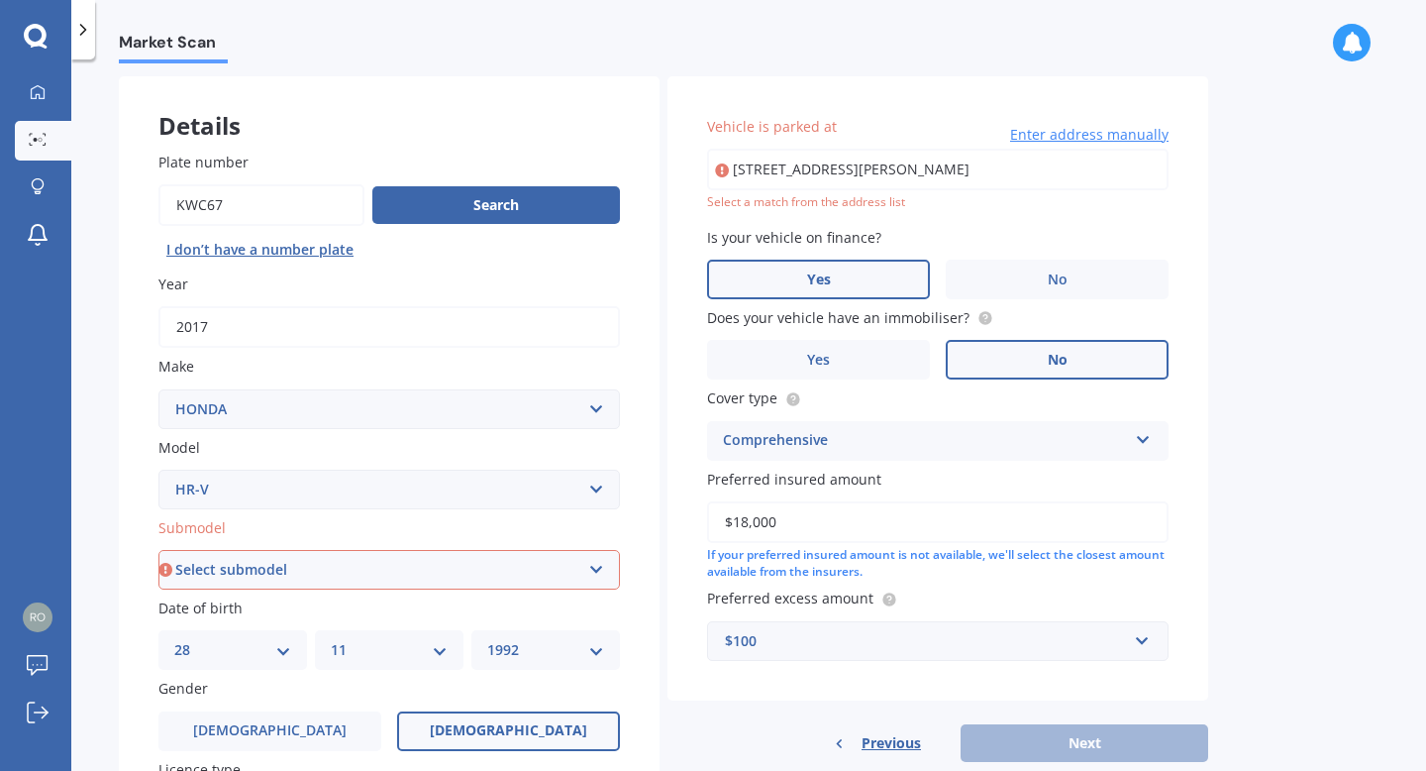
type input "[STREET_ADDRESS][PERSON_NAME]"
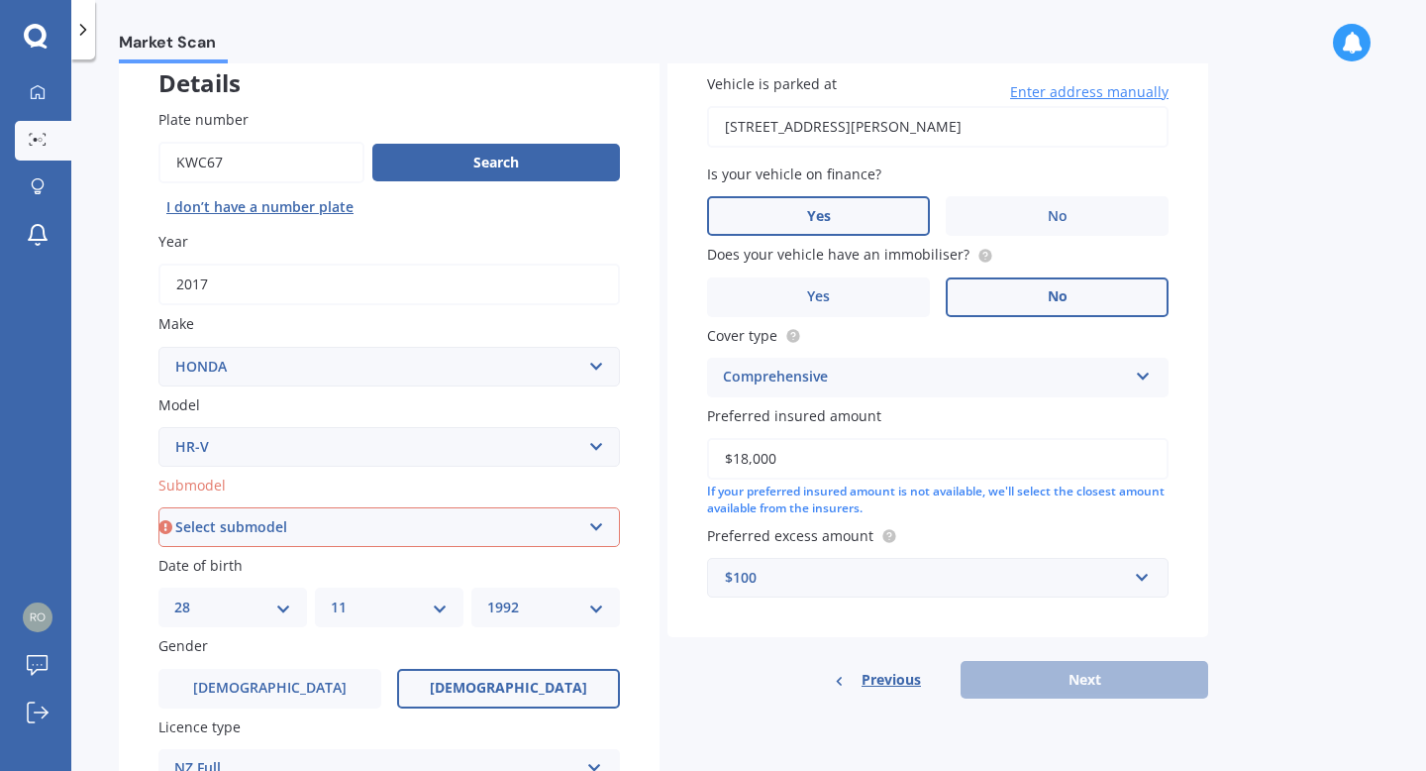
scroll to position [143, 0]
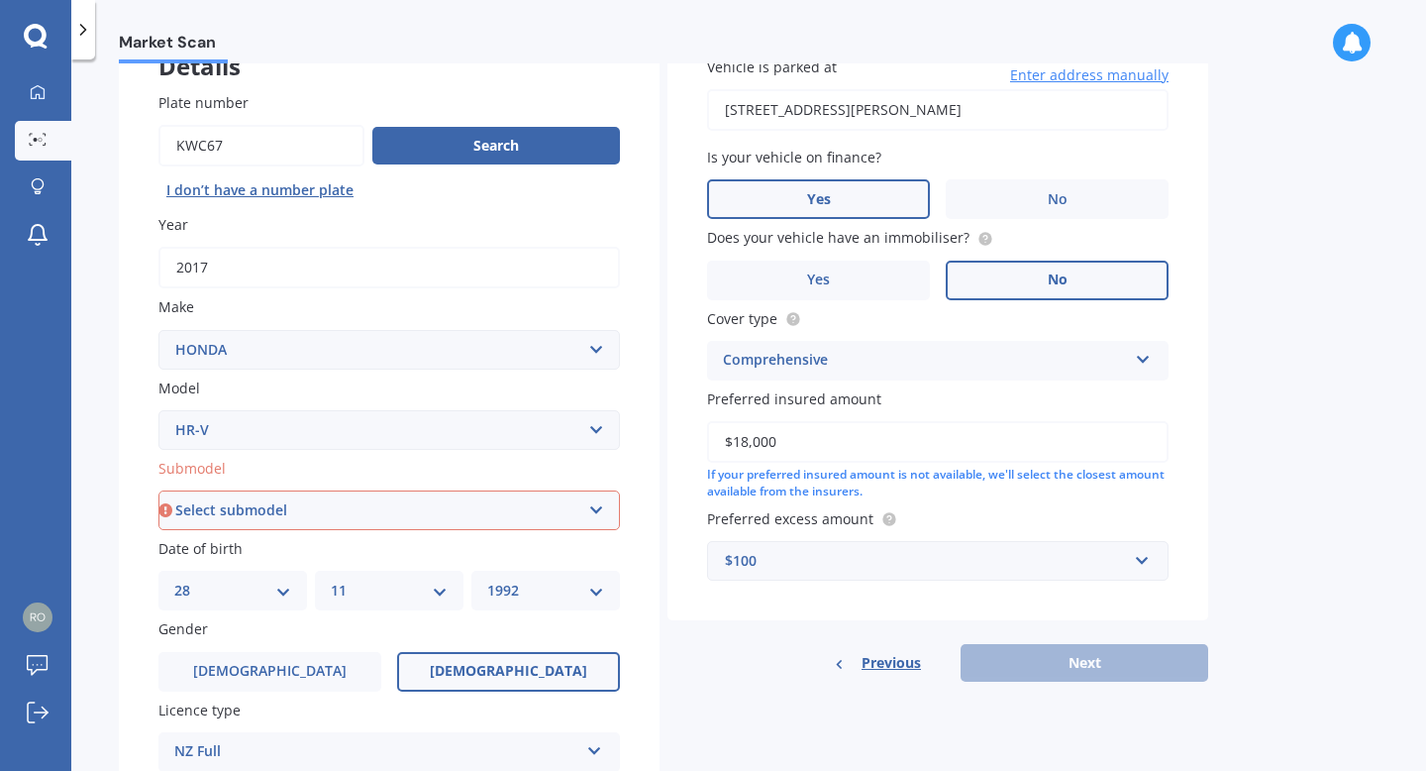
click at [596, 524] on select "Select submodel (All) L Mugen RS S Sport" at bounding box center [389, 510] width 462 height 40
select select "L"
click at [158, 492] on select "Select submodel (All) L Mugen RS S Sport" at bounding box center [389, 510] width 462 height 40
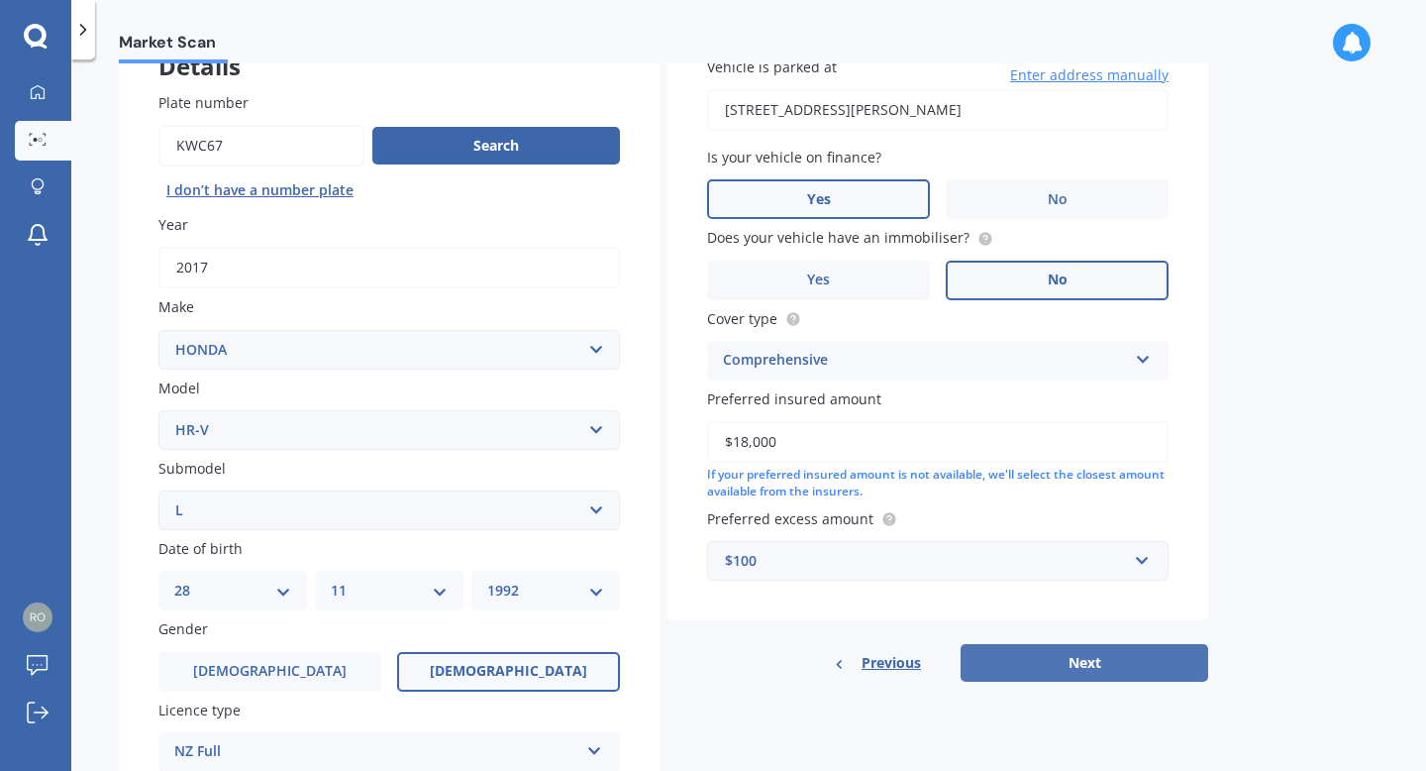
click at [1080, 657] on button "Next" at bounding box center [1085, 663] width 248 height 38
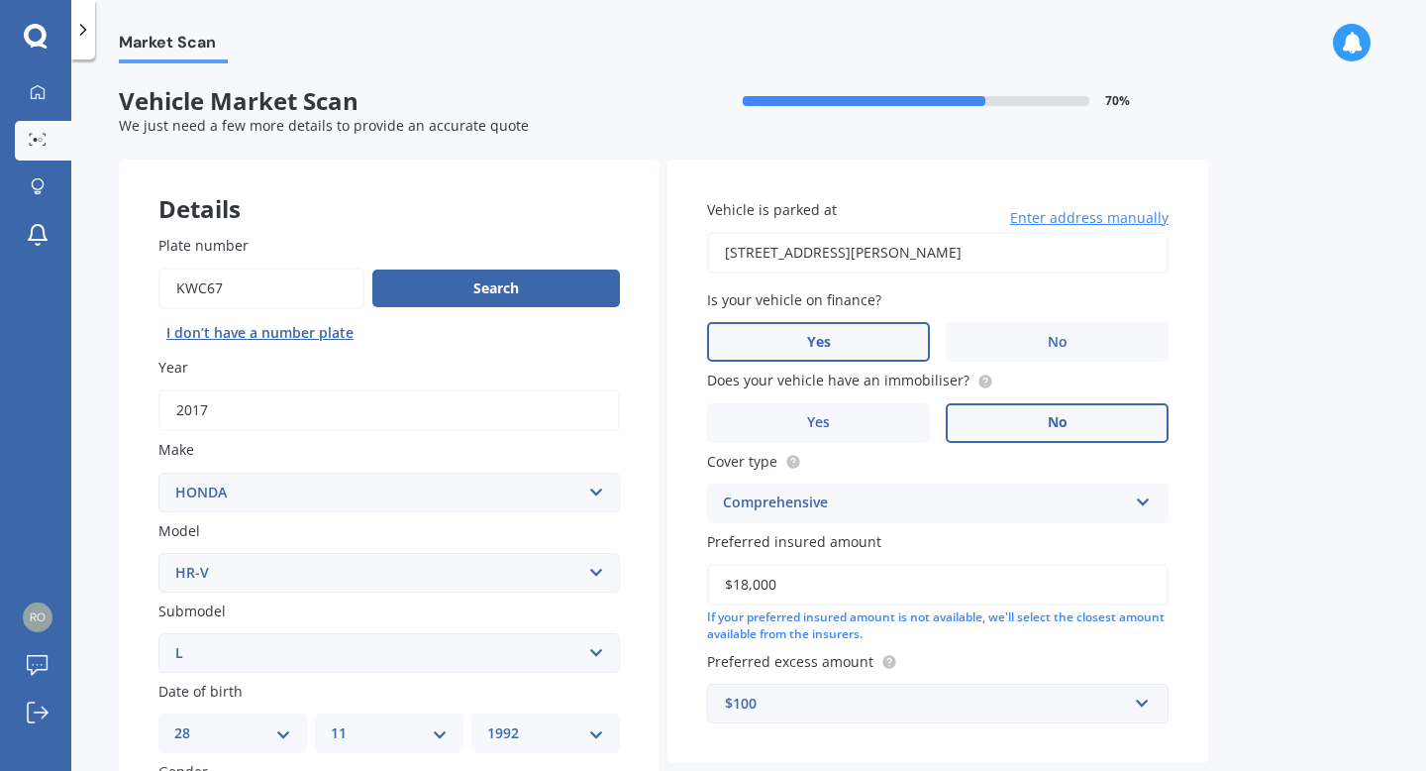
select select "28"
select select "11"
select select "1992"
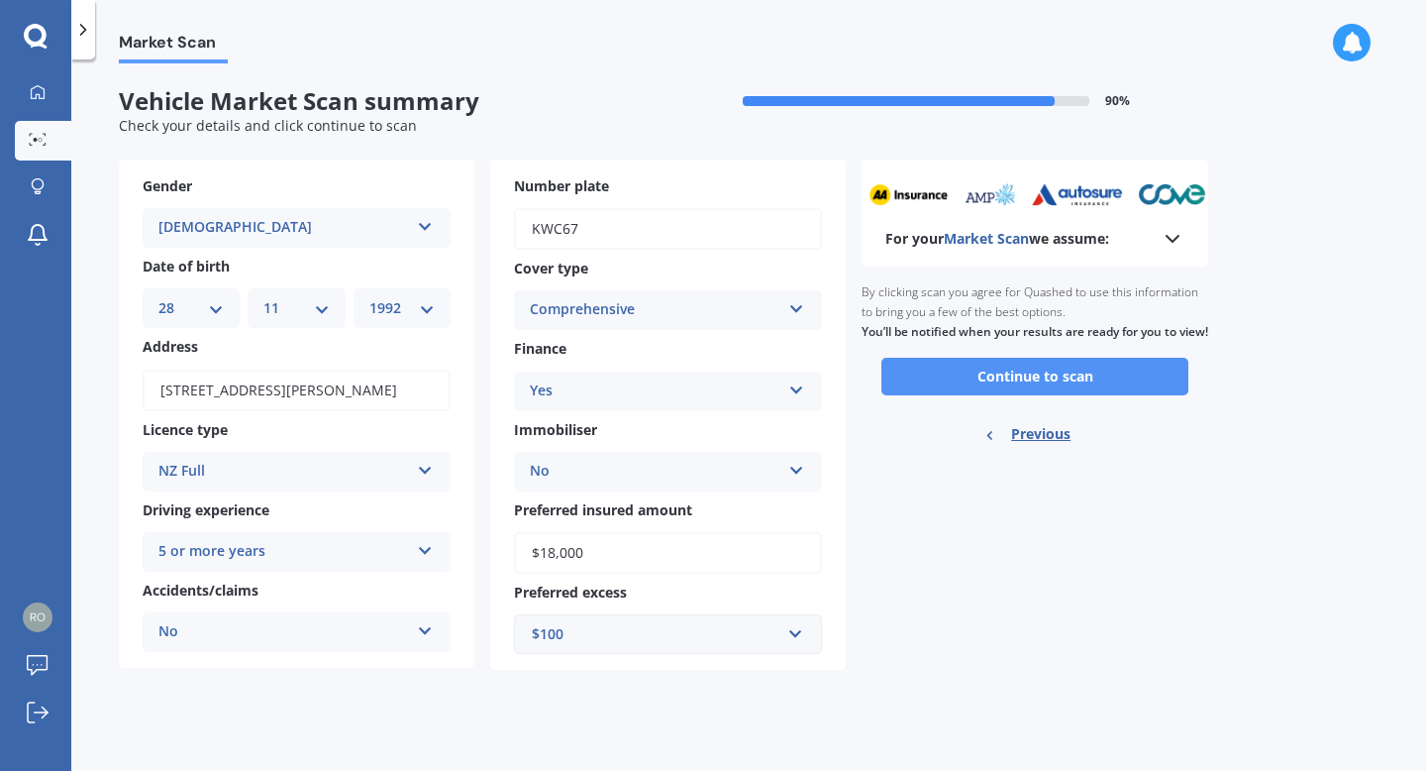
click at [1070, 395] on button "Continue to scan" at bounding box center [1034, 377] width 307 height 38
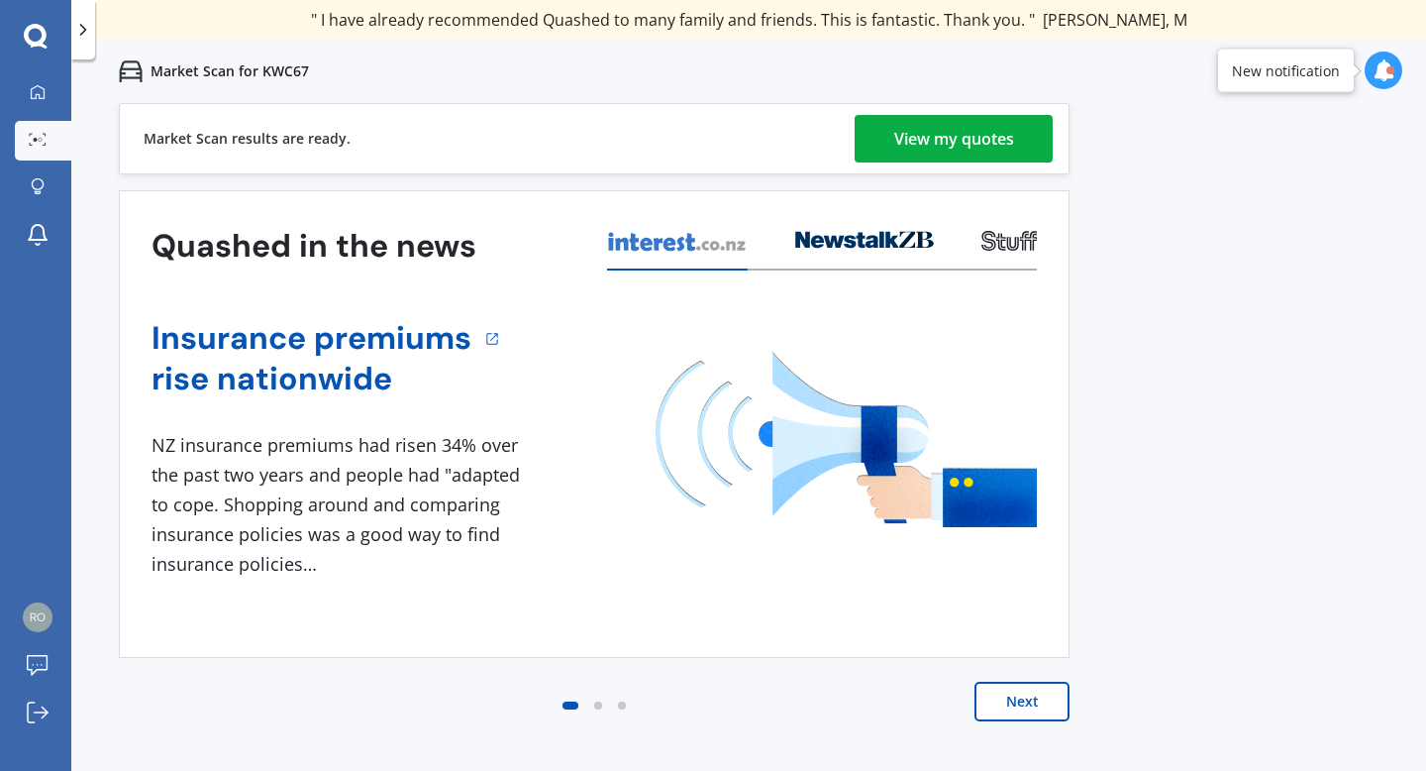
click at [955, 152] on div "View my quotes" at bounding box center [954, 139] width 120 height 48
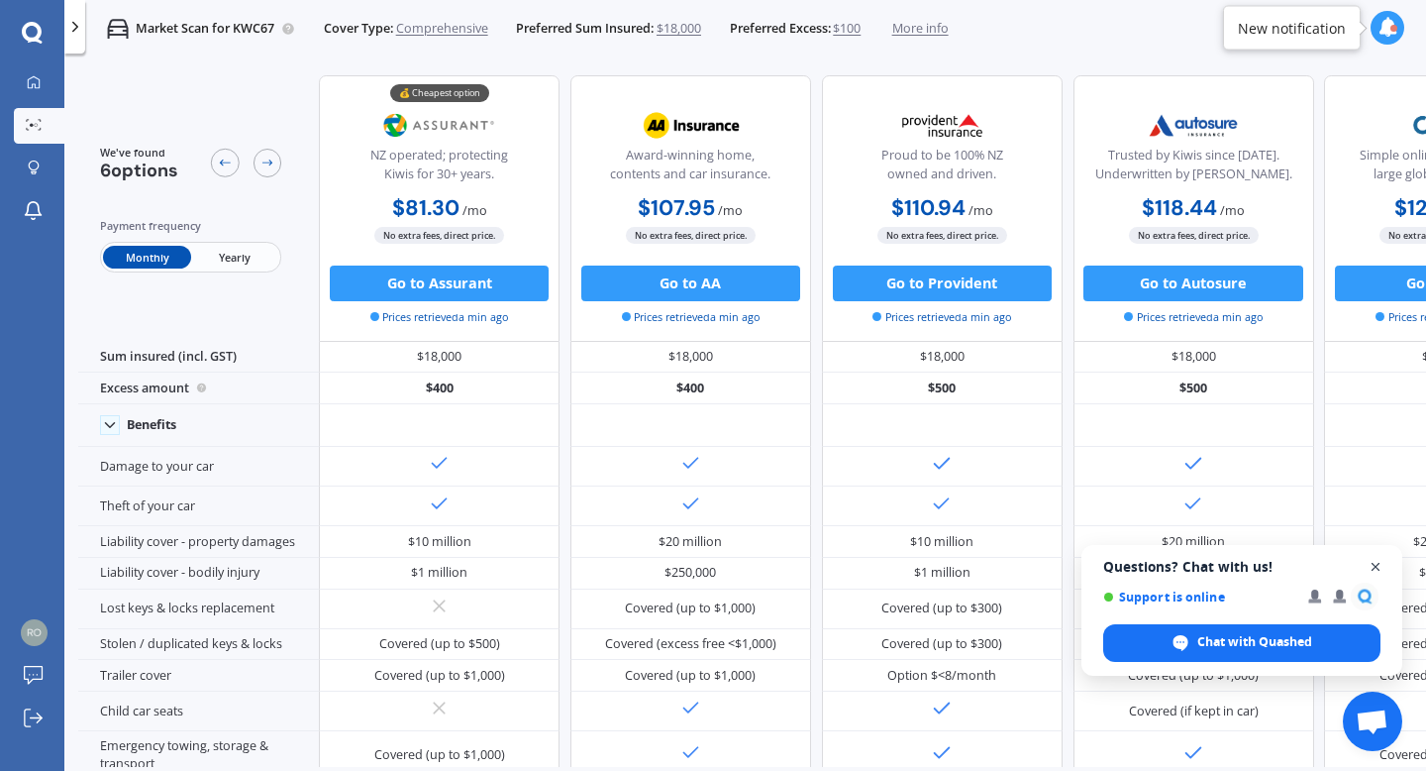
click at [1381, 563] on span "Open chat" at bounding box center [1376, 567] width 25 height 25
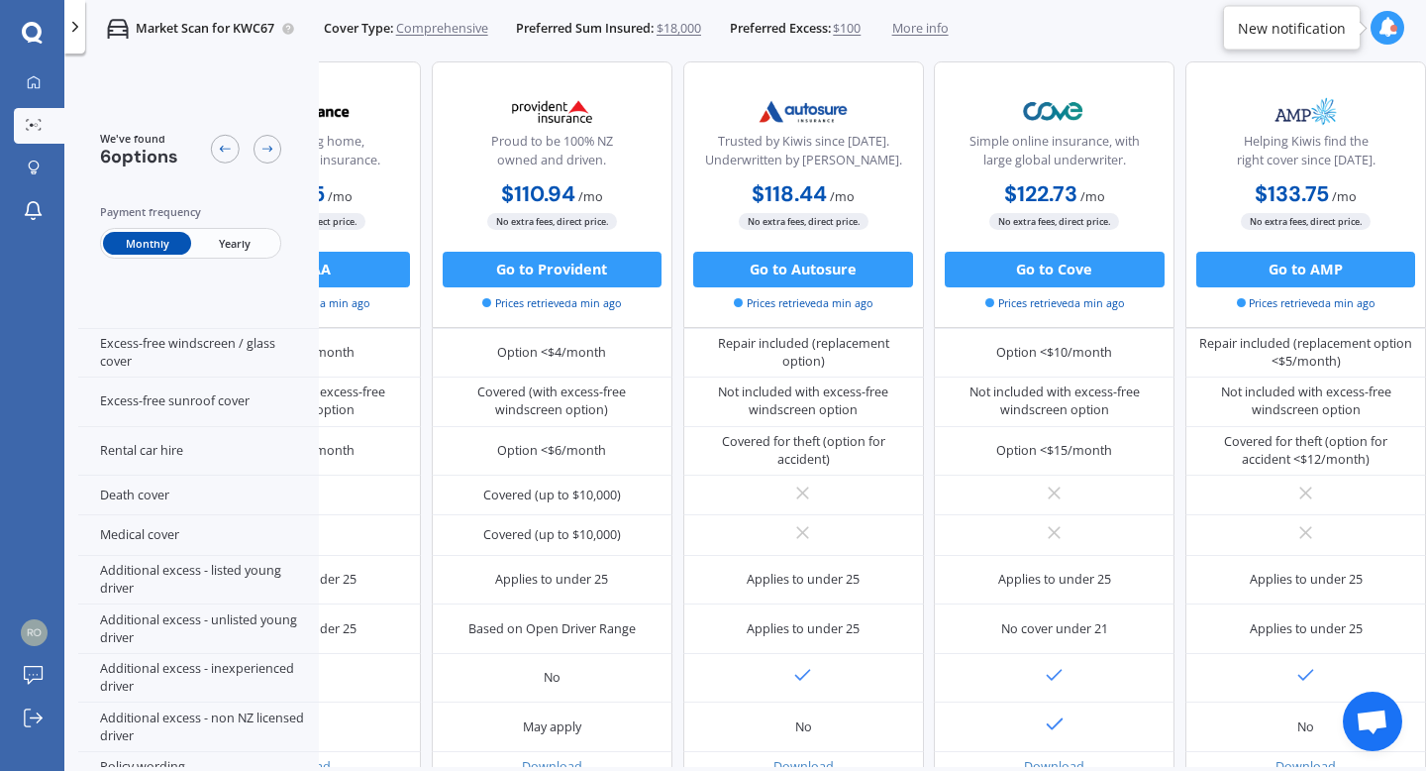
scroll to position [724, 0]
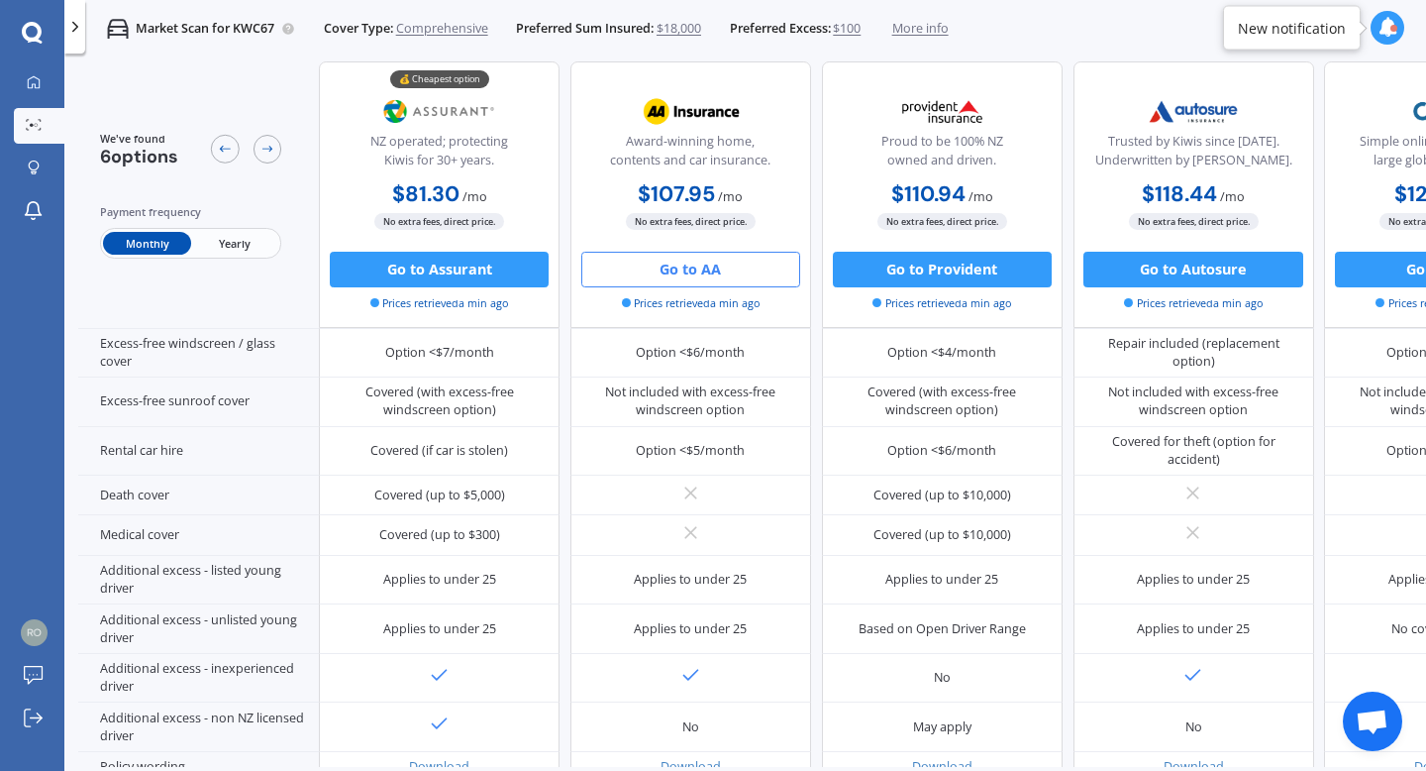
click at [715, 265] on button "Go to AA" at bounding box center [690, 270] width 219 height 36
